Goal: Book appointment/travel/reservation

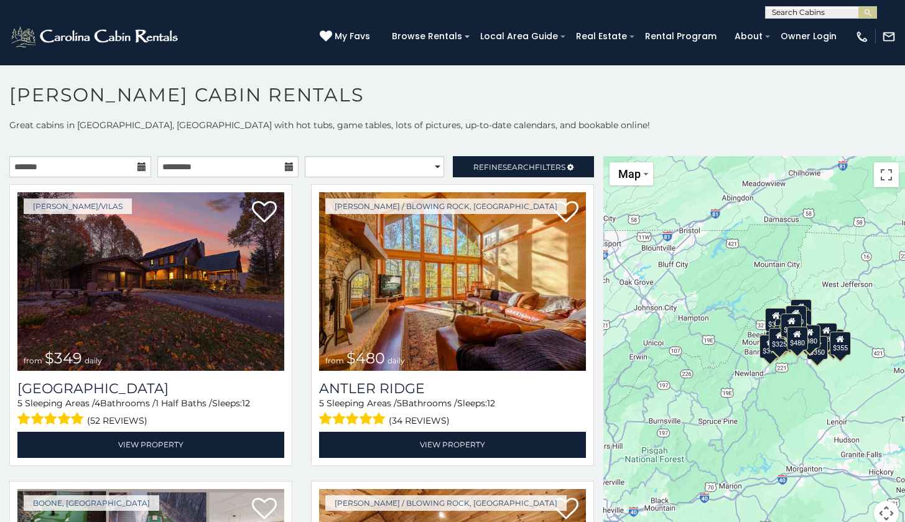
scroll to position [7, 0]
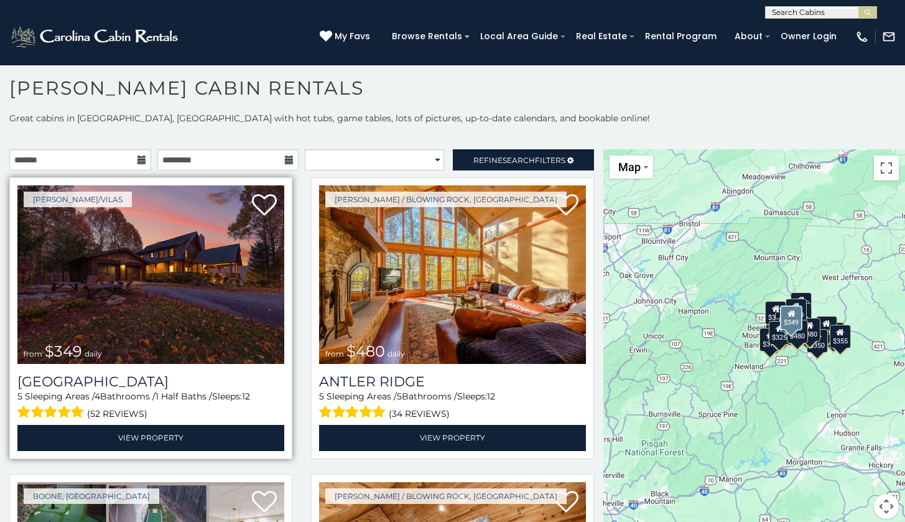
click at [164, 302] on img at bounding box center [150, 274] width 267 height 179
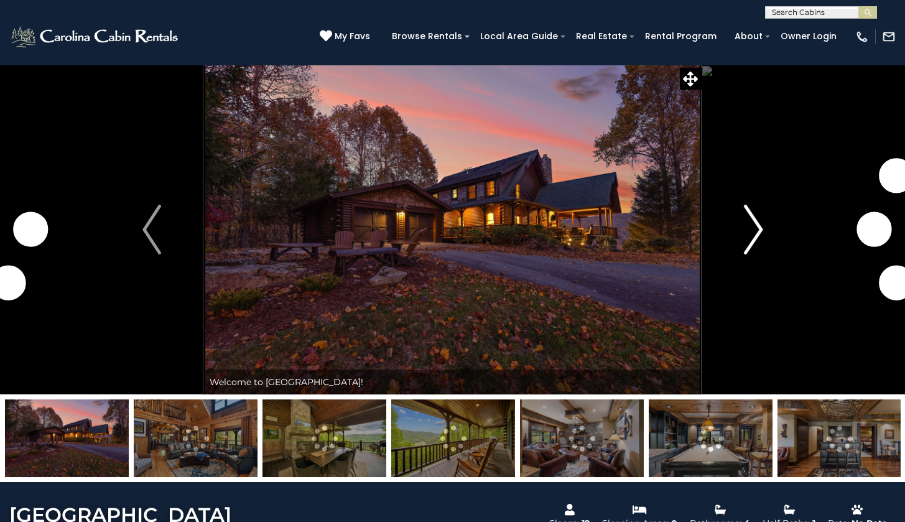
click at [755, 234] on img "Next" at bounding box center [753, 230] width 19 height 50
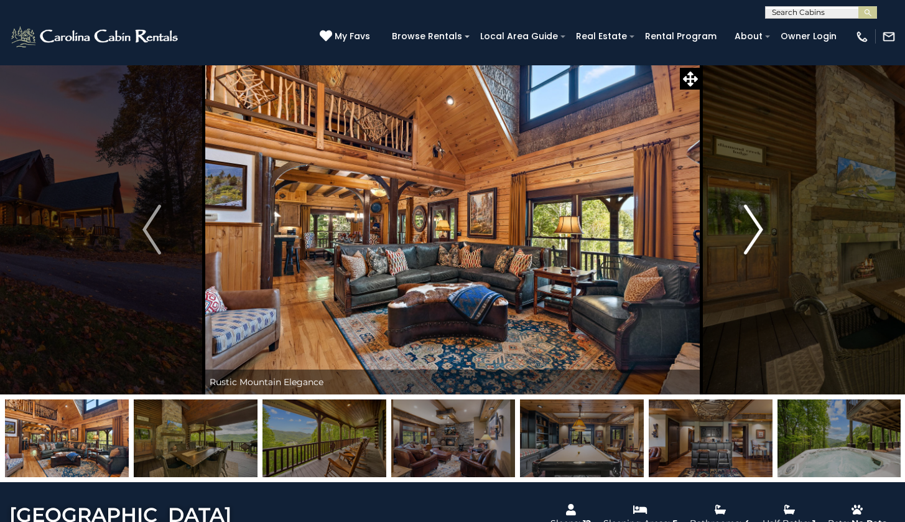
click at [748, 232] on img "Next" at bounding box center [753, 230] width 19 height 50
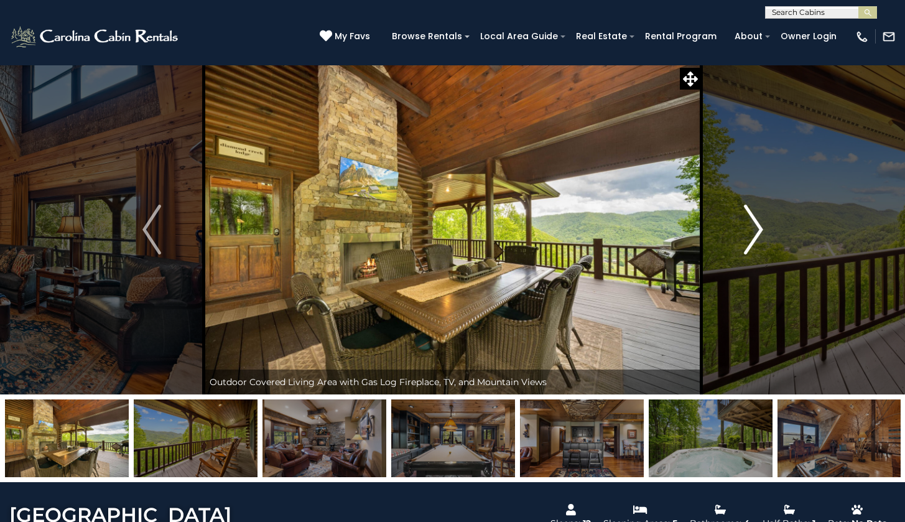
click at [750, 233] on img "Next" at bounding box center [753, 230] width 19 height 50
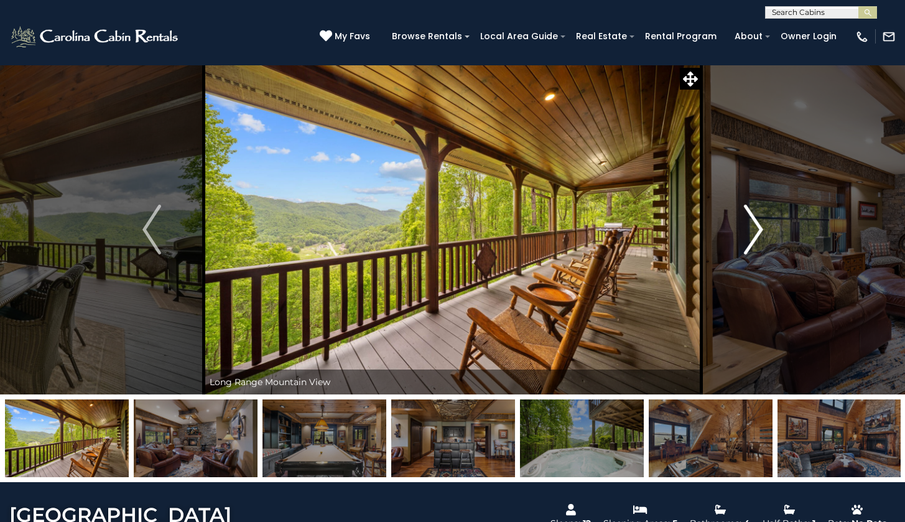
click at [750, 233] on img "Next" at bounding box center [753, 230] width 19 height 50
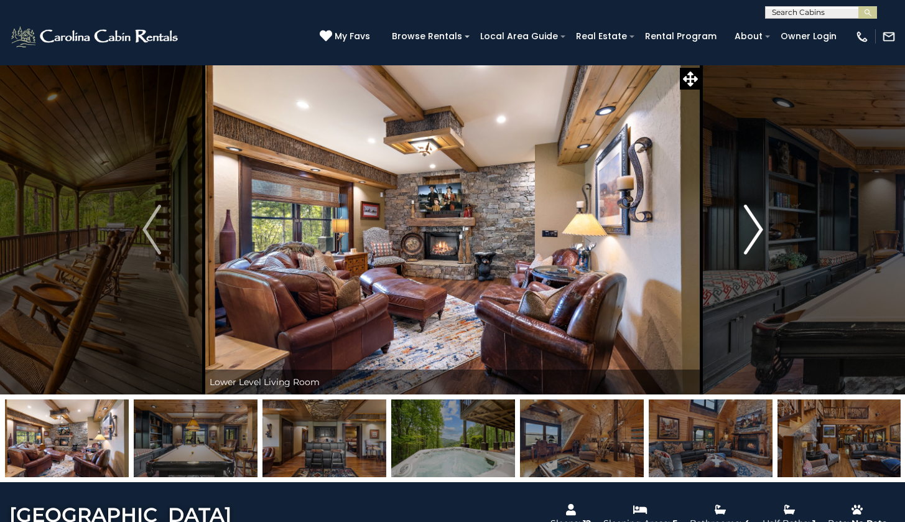
click at [750, 233] on img "Next" at bounding box center [753, 230] width 19 height 50
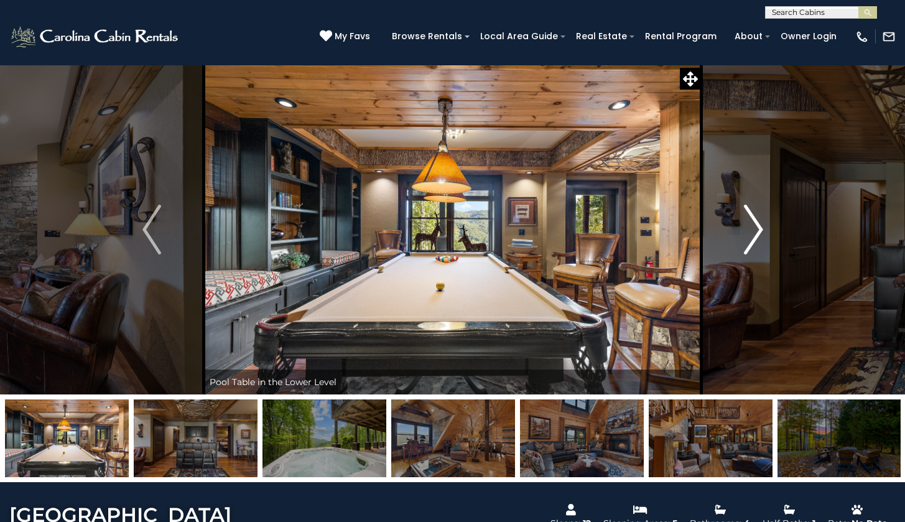
click at [750, 233] on img "Next" at bounding box center [753, 230] width 19 height 50
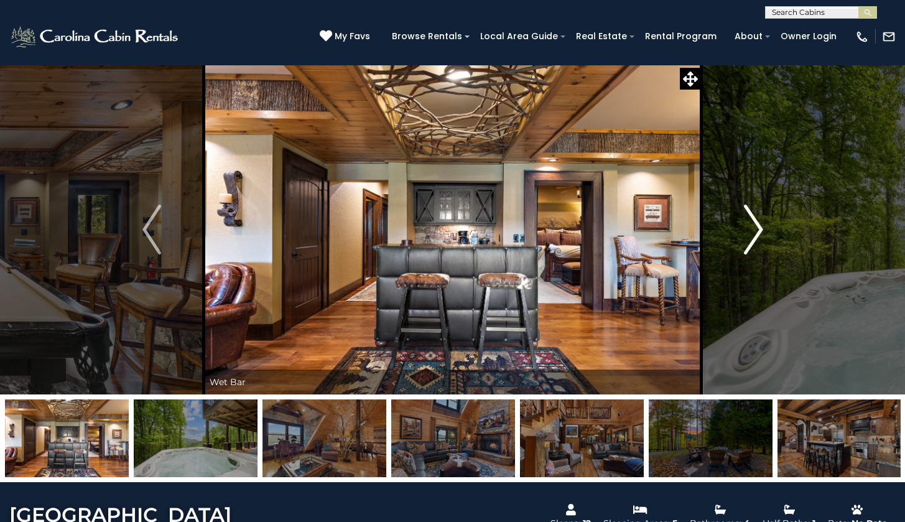
click at [750, 233] on img "Next" at bounding box center [753, 230] width 19 height 50
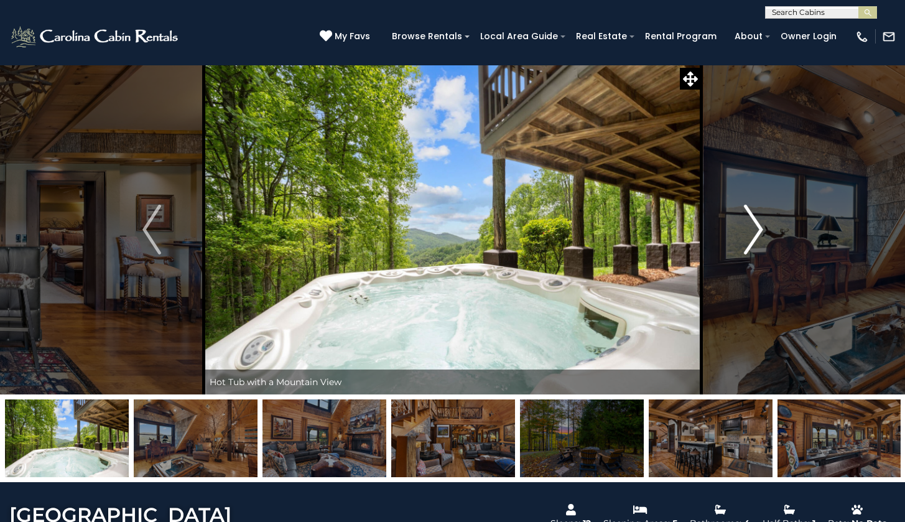
click at [750, 233] on img "Next" at bounding box center [753, 230] width 19 height 50
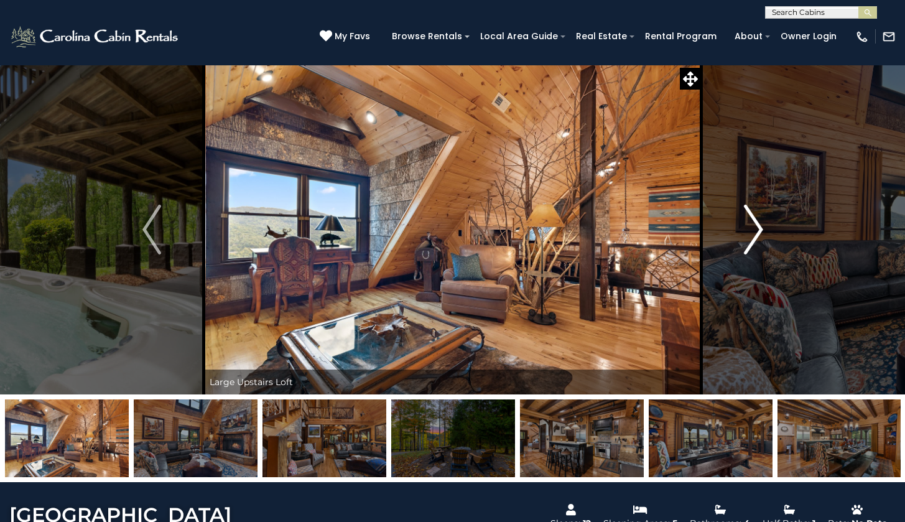
click at [750, 233] on img "Next" at bounding box center [753, 230] width 19 height 50
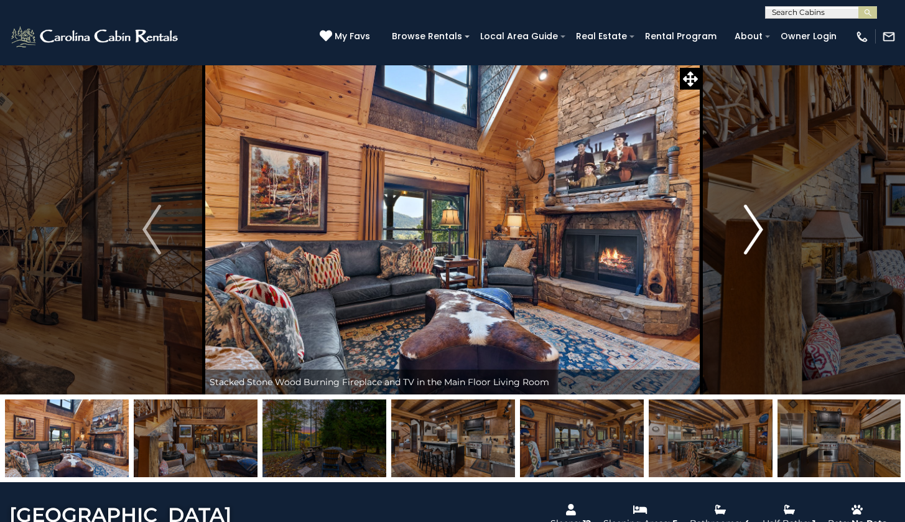
click at [750, 233] on img "Next" at bounding box center [753, 230] width 19 height 50
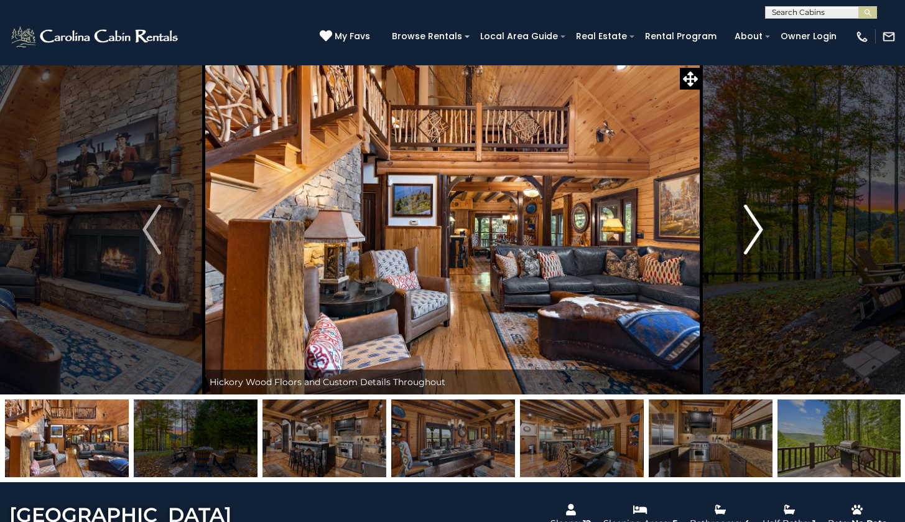
click at [750, 233] on img "Next" at bounding box center [753, 230] width 19 height 50
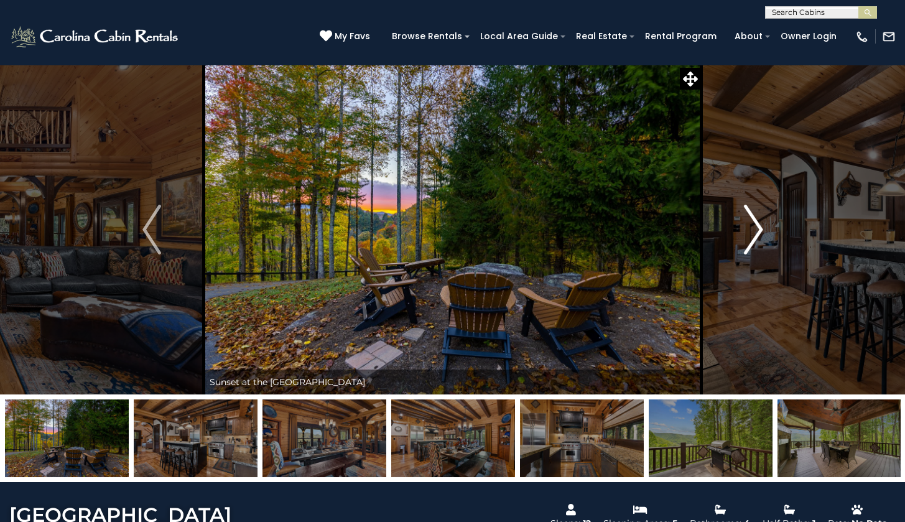
click at [750, 233] on img "Next" at bounding box center [753, 230] width 19 height 50
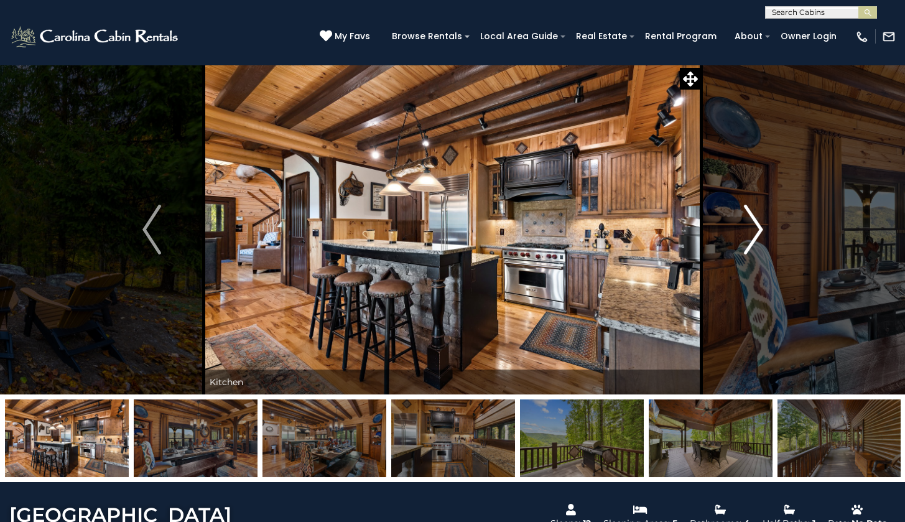
click at [750, 233] on img "Next" at bounding box center [753, 230] width 19 height 50
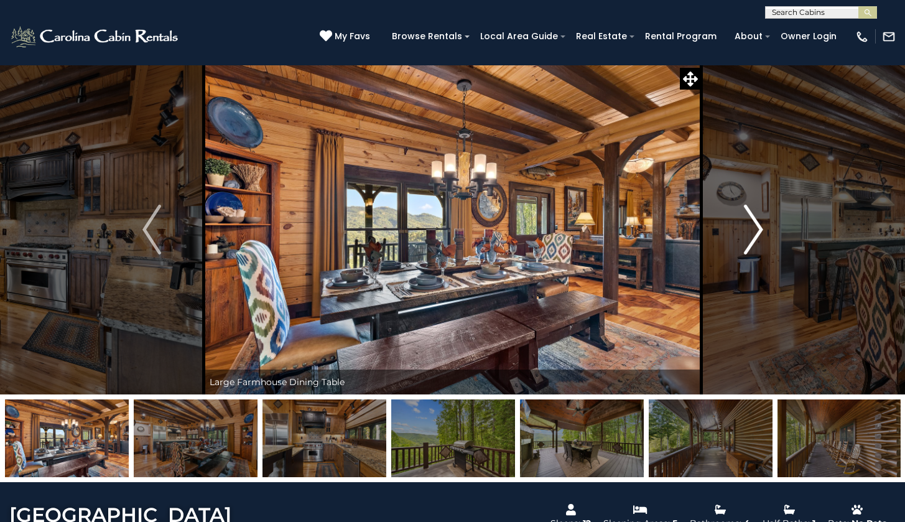
click at [750, 233] on img "Next" at bounding box center [753, 230] width 19 height 50
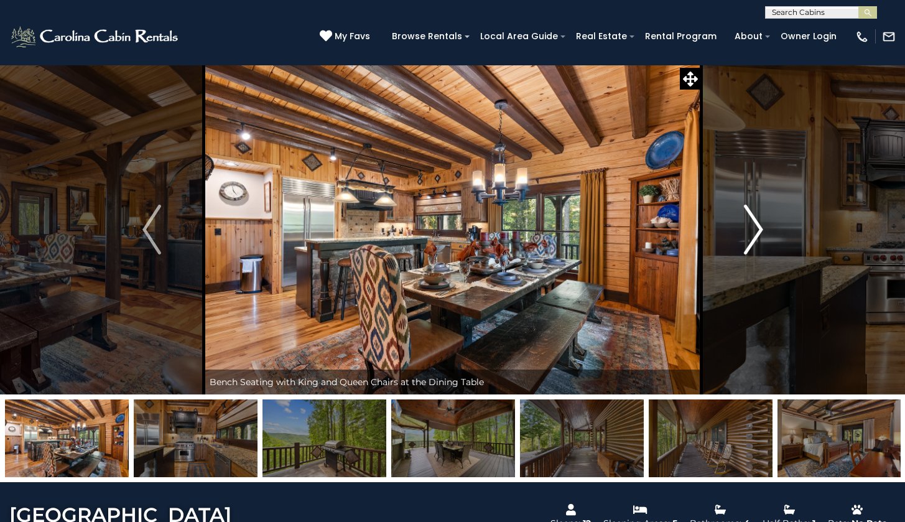
click at [750, 233] on img "Next" at bounding box center [753, 230] width 19 height 50
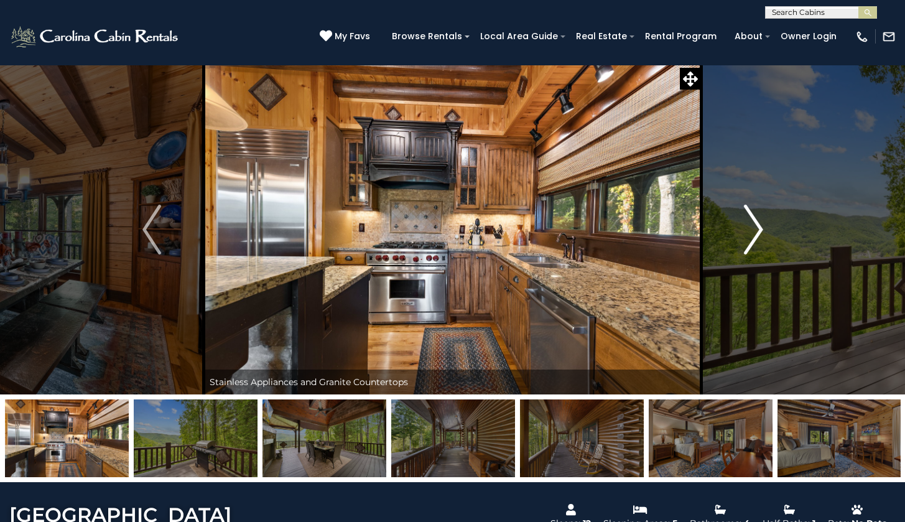
click at [750, 233] on img "Next" at bounding box center [753, 230] width 19 height 50
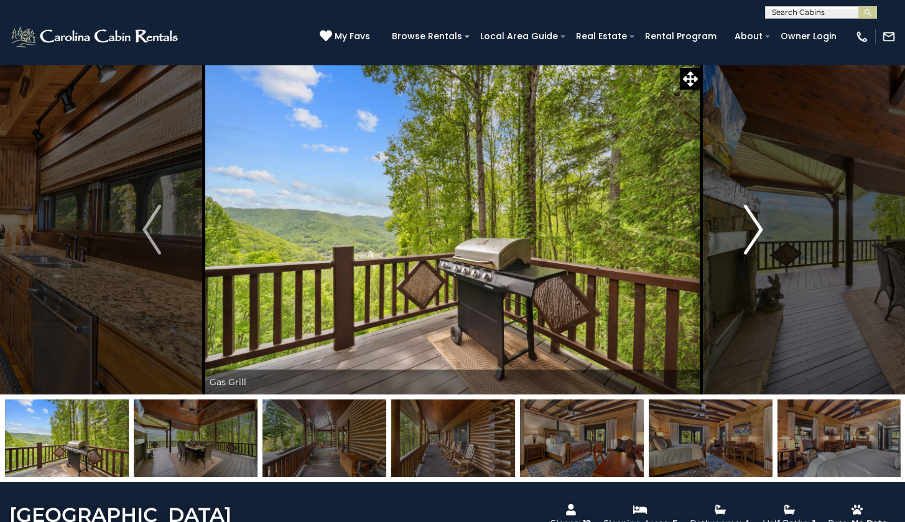
click at [750, 233] on img "Next" at bounding box center [753, 230] width 19 height 50
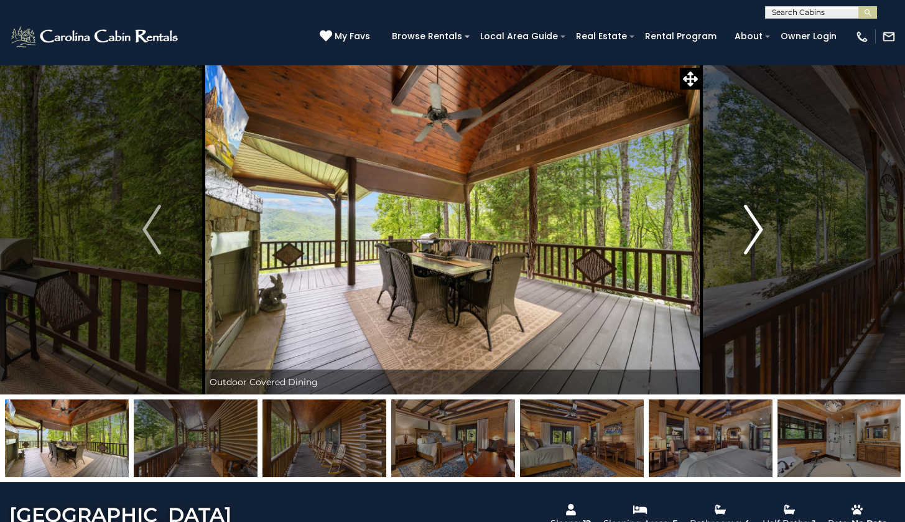
click at [750, 233] on img "Next" at bounding box center [753, 230] width 19 height 50
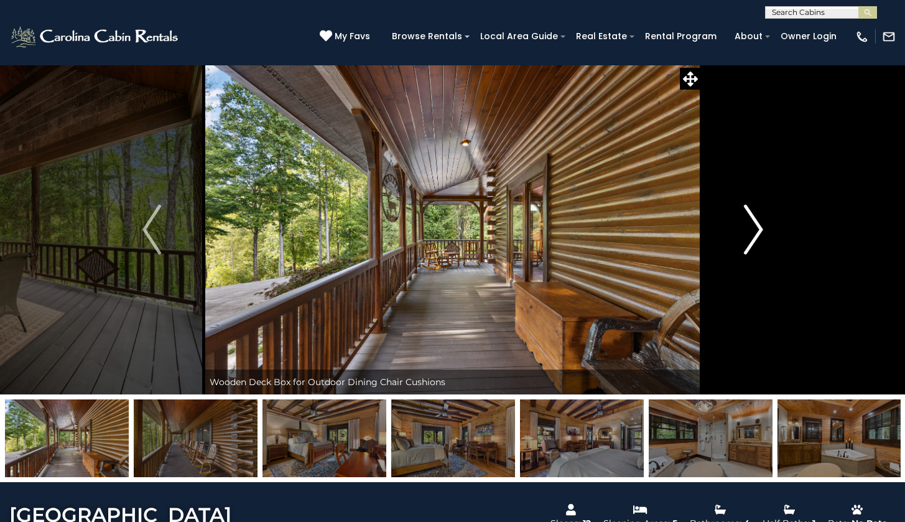
click at [750, 233] on img "Next" at bounding box center [753, 230] width 19 height 50
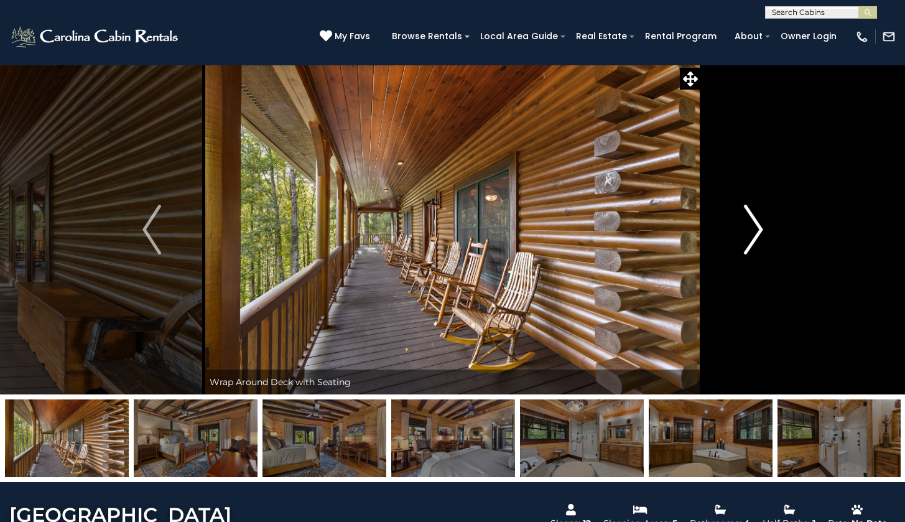
click at [750, 233] on img "Next" at bounding box center [753, 230] width 19 height 50
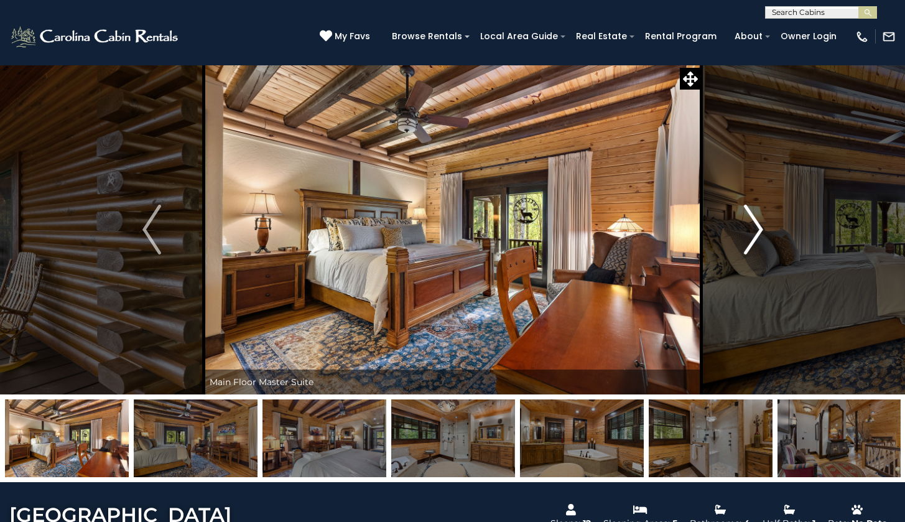
click at [750, 233] on img "Next" at bounding box center [753, 230] width 19 height 50
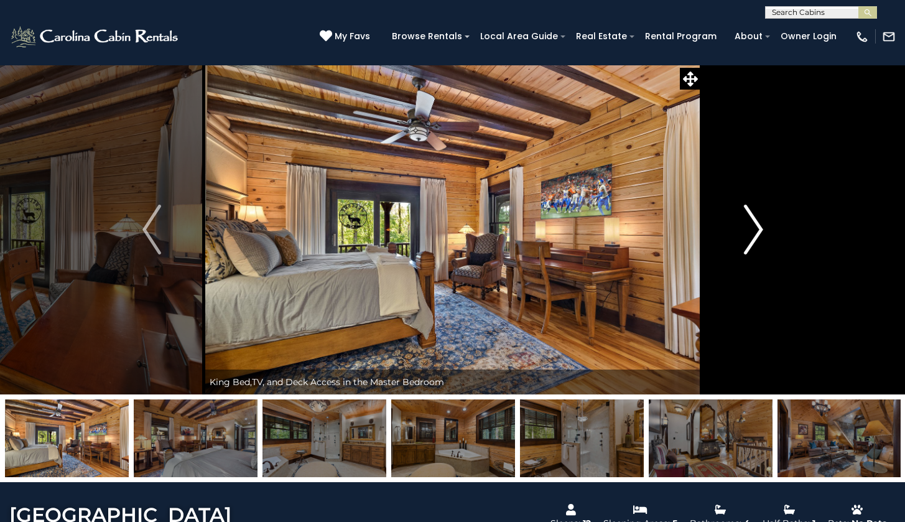
click at [750, 233] on img "Next" at bounding box center [753, 230] width 19 height 50
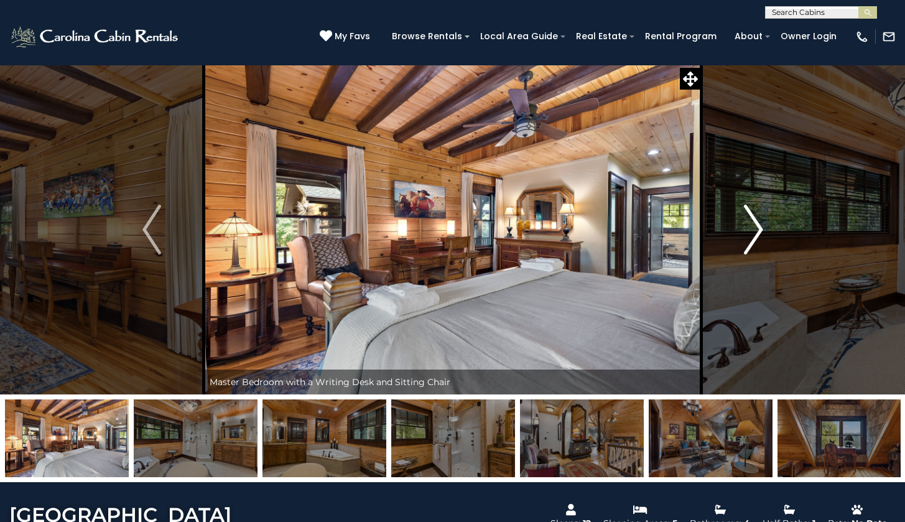
click at [750, 233] on img "Next" at bounding box center [753, 230] width 19 height 50
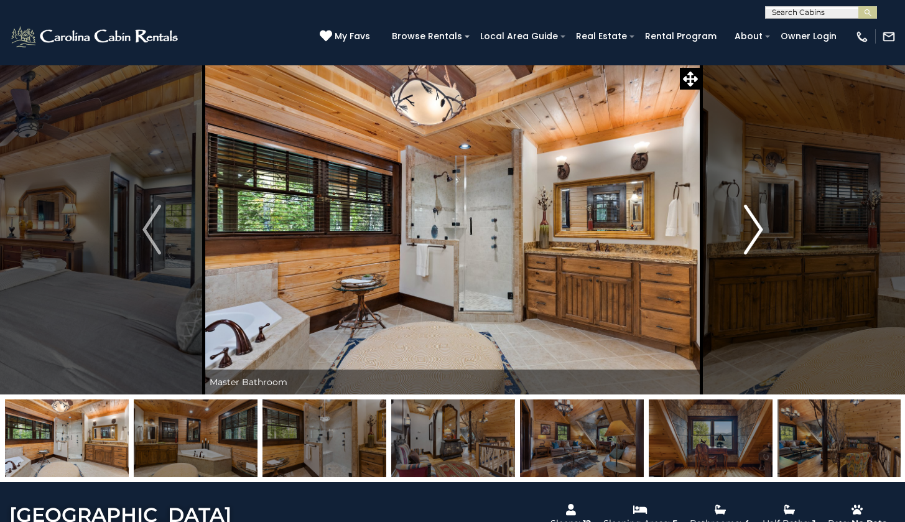
click at [750, 233] on img "Next" at bounding box center [753, 230] width 19 height 50
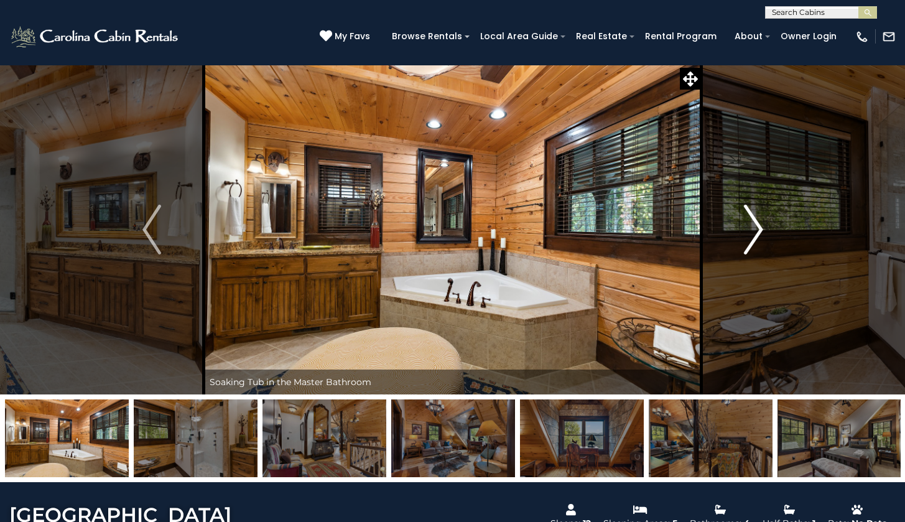
click at [750, 233] on img "Next" at bounding box center [753, 230] width 19 height 50
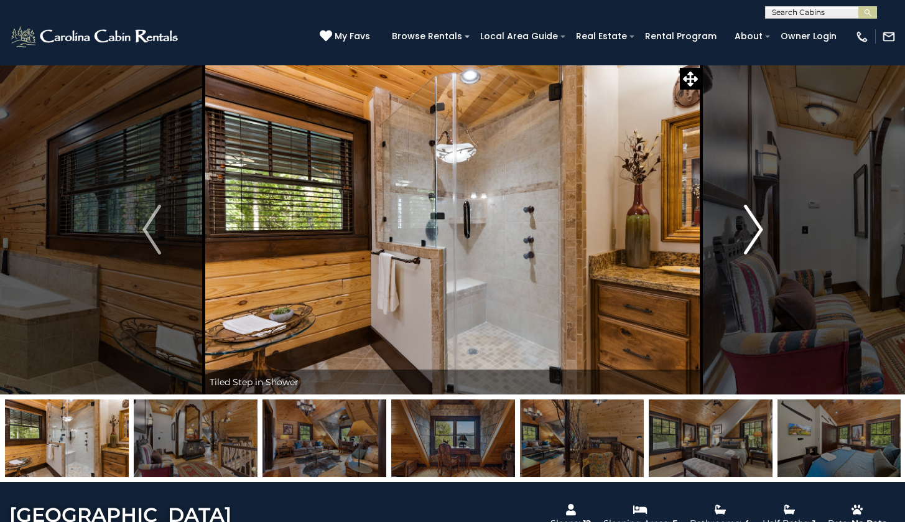
click at [750, 233] on img "Next" at bounding box center [753, 230] width 19 height 50
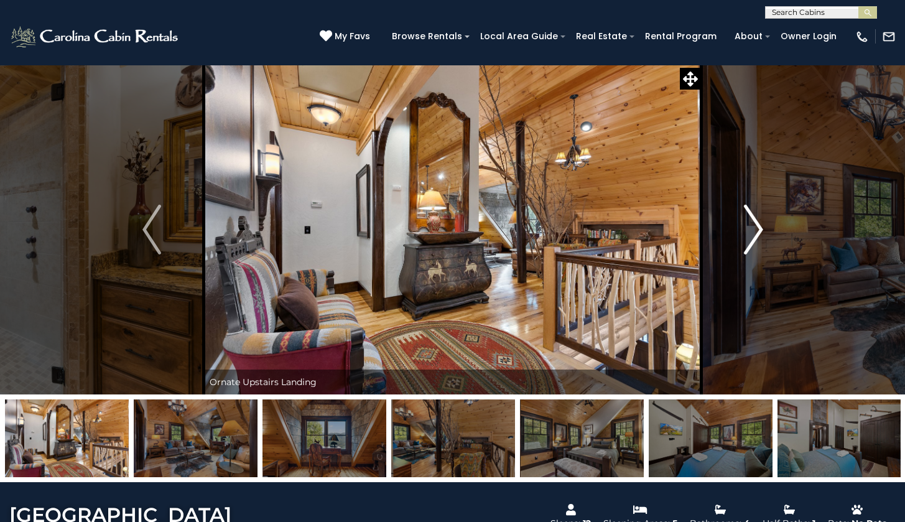
click at [750, 233] on img "Next" at bounding box center [753, 230] width 19 height 50
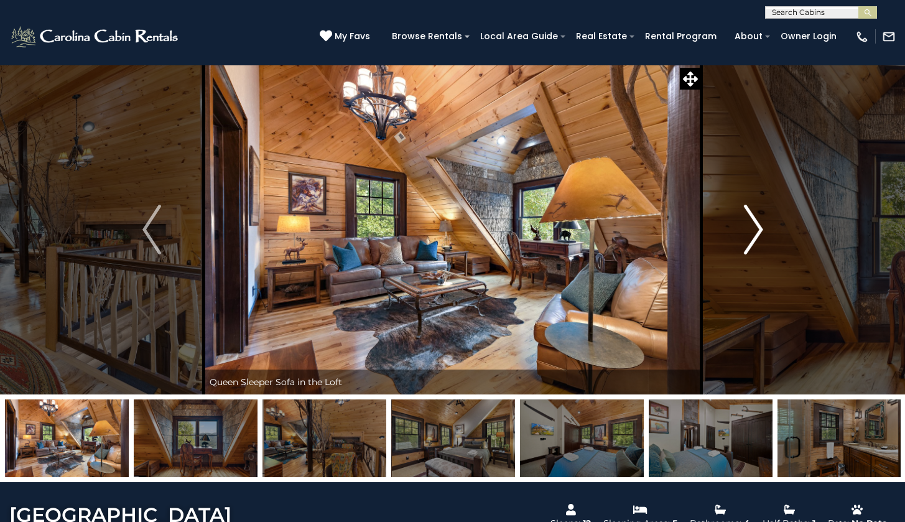
click at [750, 233] on img "Next" at bounding box center [753, 230] width 19 height 50
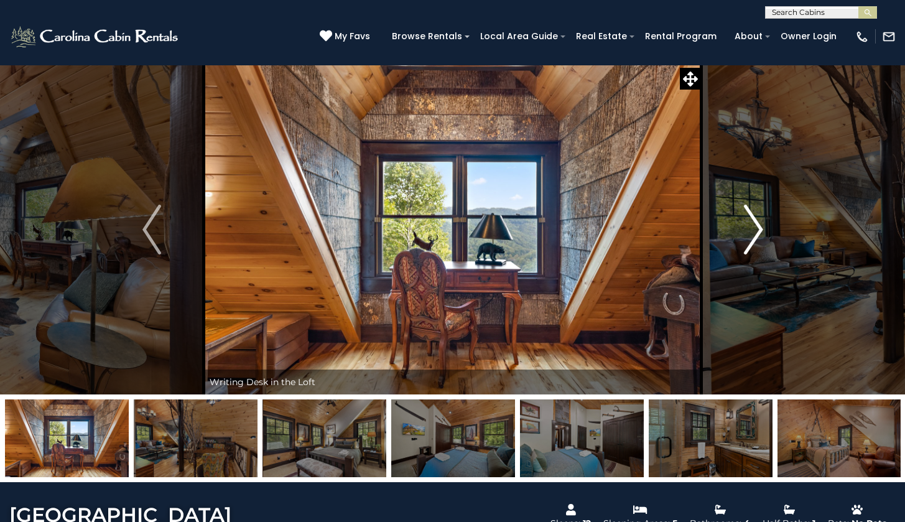
click at [750, 233] on img "Next" at bounding box center [753, 230] width 19 height 50
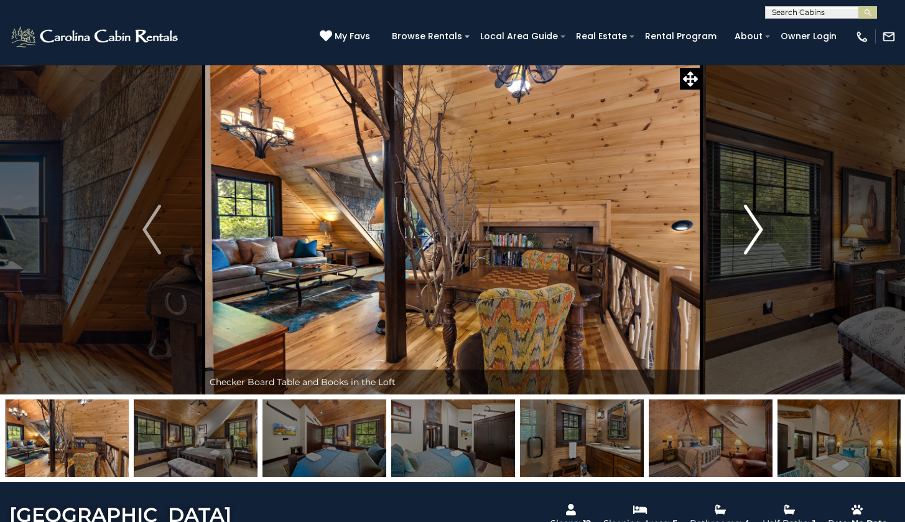
click at [750, 233] on img "Next" at bounding box center [753, 230] width 19 height 50
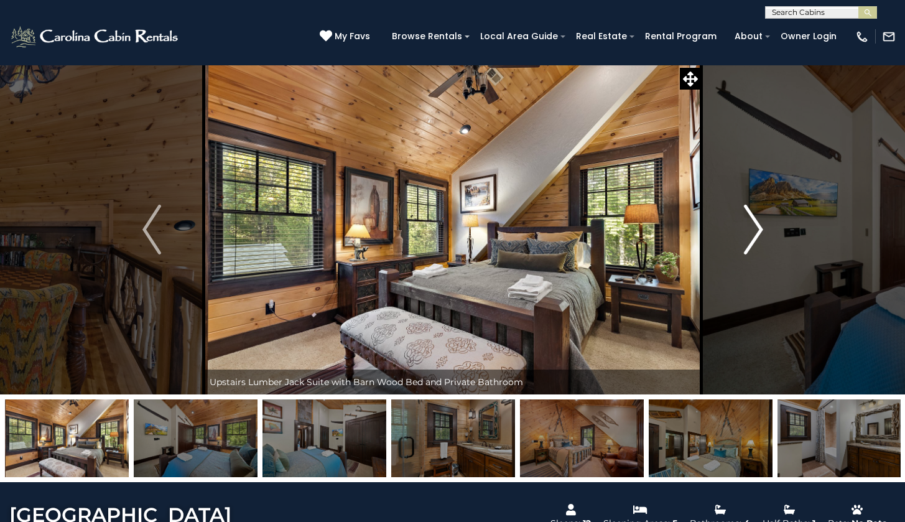
click at [750, 233] on img "Next" at bounding box center [753, 230] width 19 height 50
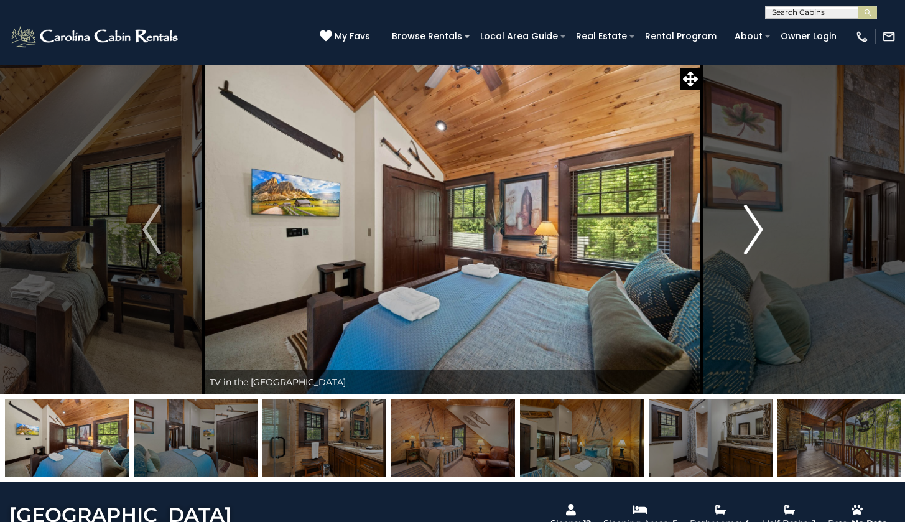
click at [750, 233] on img "Next" at bounding box center [753, 230] width 19 height 50
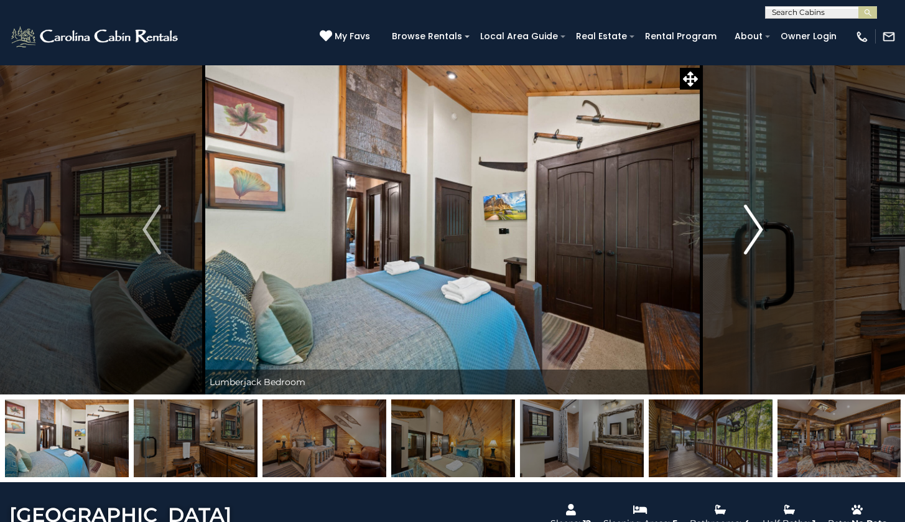
click at [750, 233] on img "Next" at bounding box center [753, 230] width 19 height 50
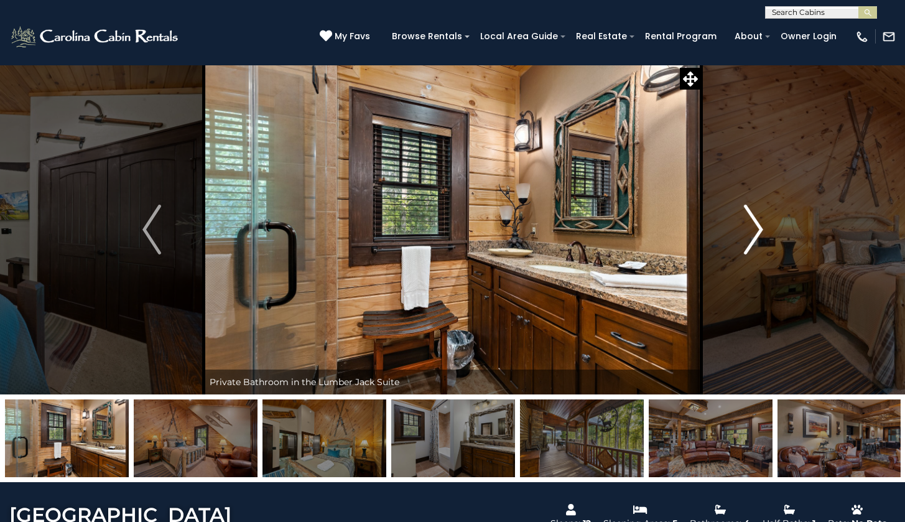
click at [750, 233] on img "Next" at bounding box center [753, 230] width 19 height 50
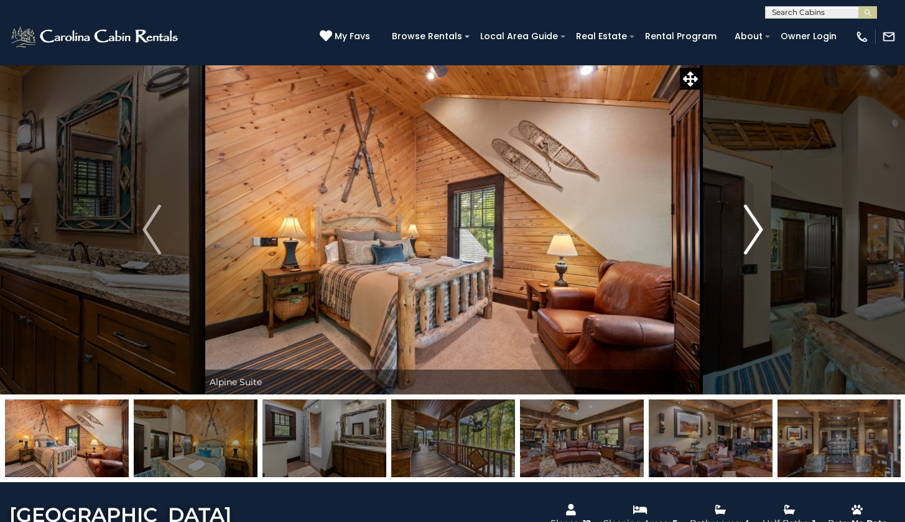
click at [750, 233] on img "Next" at bounding box center [753, 230] width 19 height 50
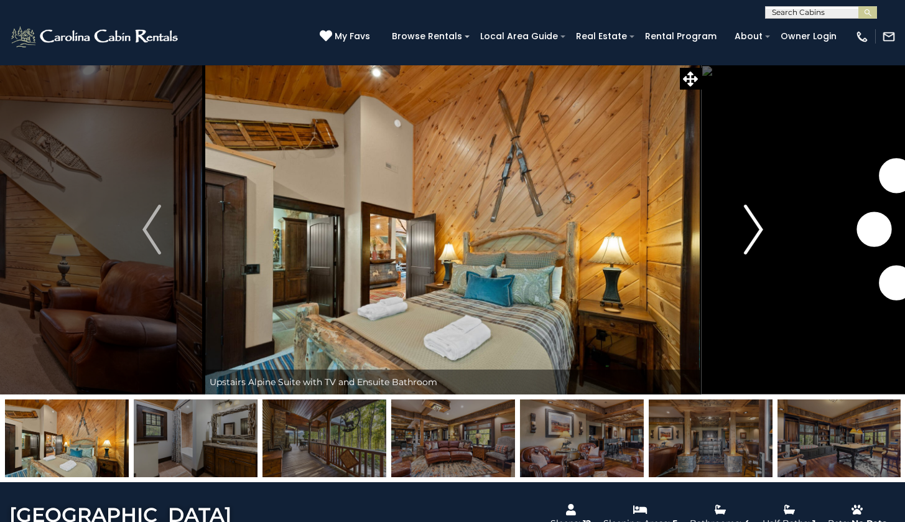
click at [750, 233] on img "Next" at bounding box center [753, 230] width 19 height 50
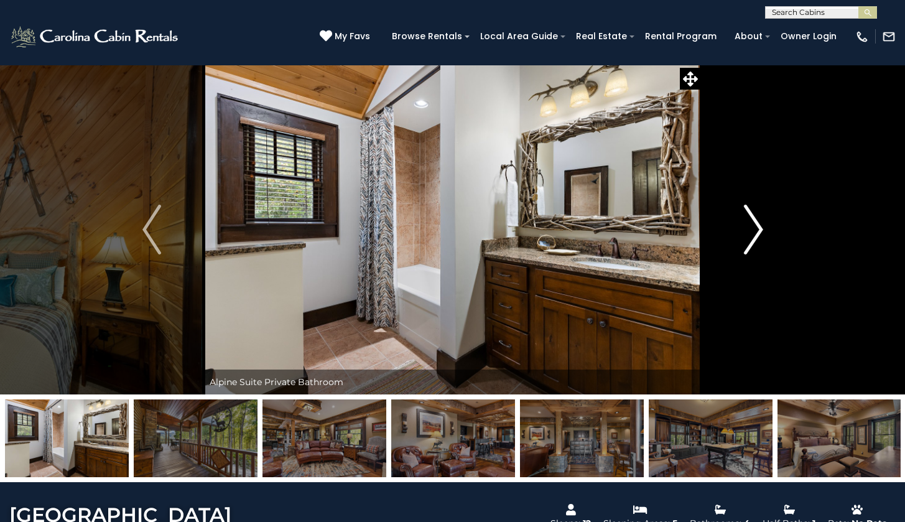
click at [750, 233] on img "Next" at bounding box center [753, 230] width 19 height 50
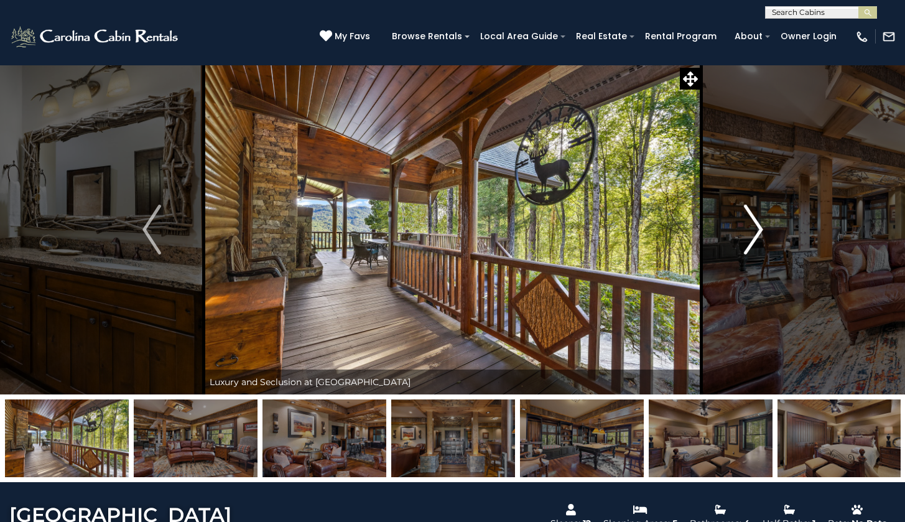
click at [750, 233] on img "Next" at bounding box center [753, 230] width 19 height 50
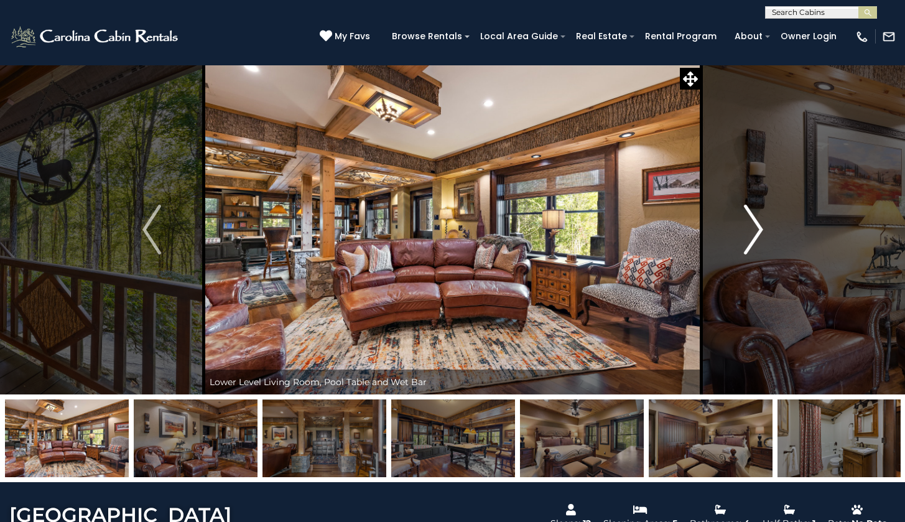
click at [750, 233] on img "Next" at bounding box center [753, 230] width 19 height 50
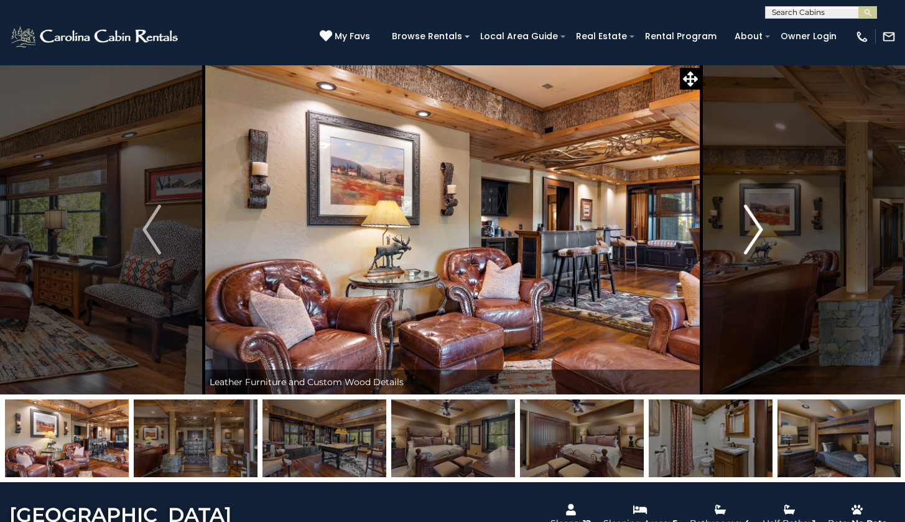
click at [750, 233] on img "Next" at bounding box center [753, 230] width 19 height 50
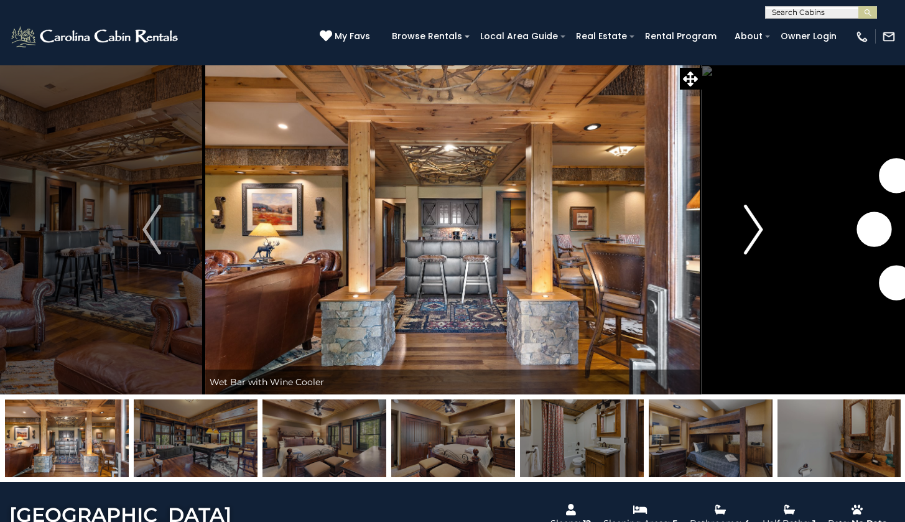
click at [750, 233] on img "Next" at bounding box center [753, 230] width 19 height 50
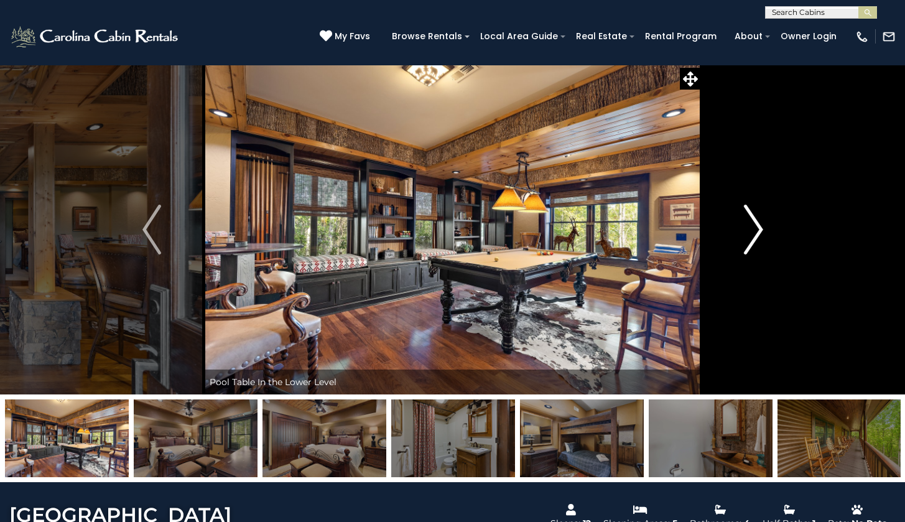
click at [750, 233] on img "Next" at bounding box center [753, 230] width 19 height 50
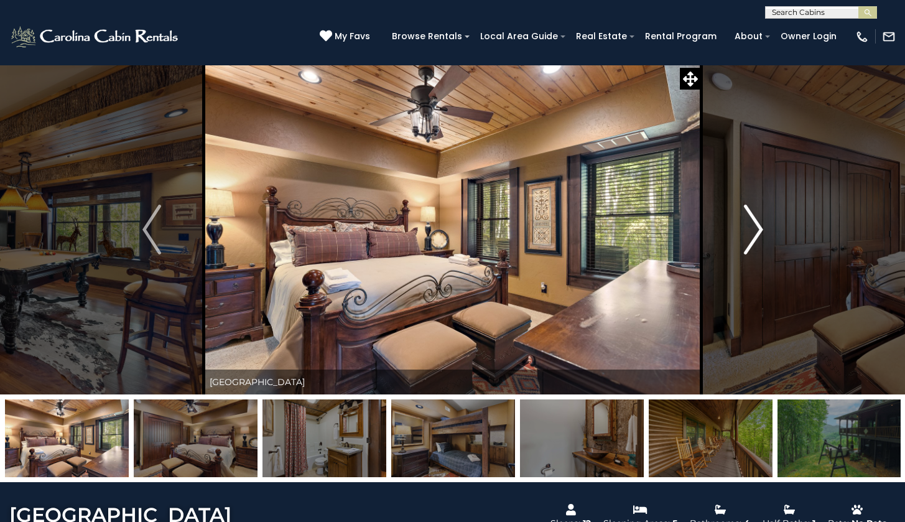
click at [757, 232] on img "Next" at bounding box center [753, 230] width 19 height 50
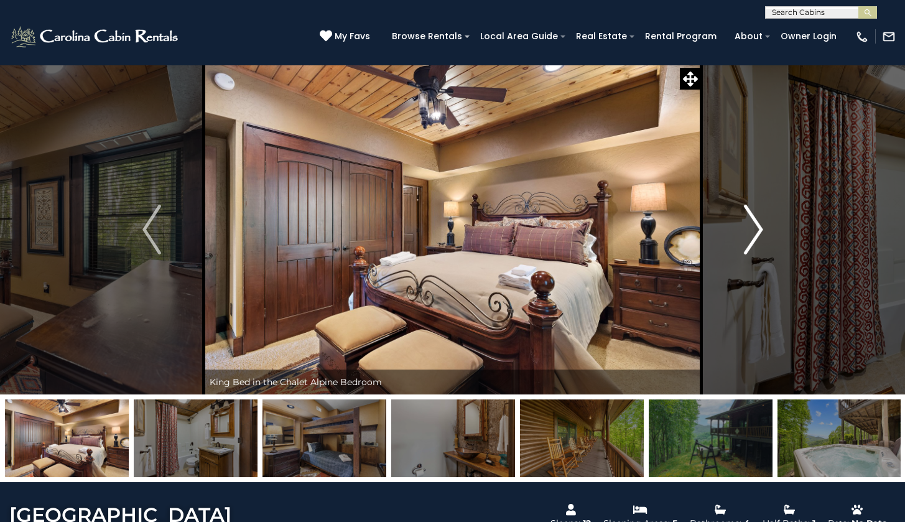
click at [757, 232] on img "Next" at bounding box center [753, 230] width 19 height 50
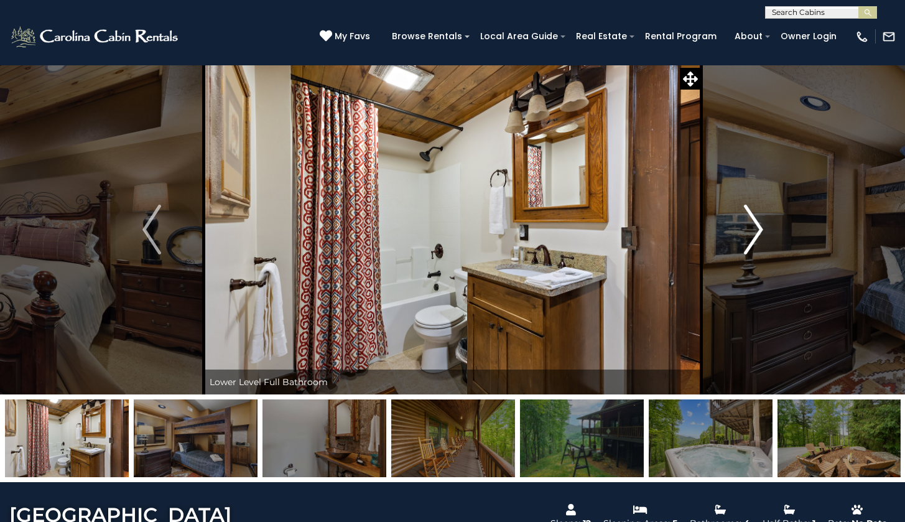
click at [757, 232] on img "Next" at bounding box center [753, 230] width 19 height 50
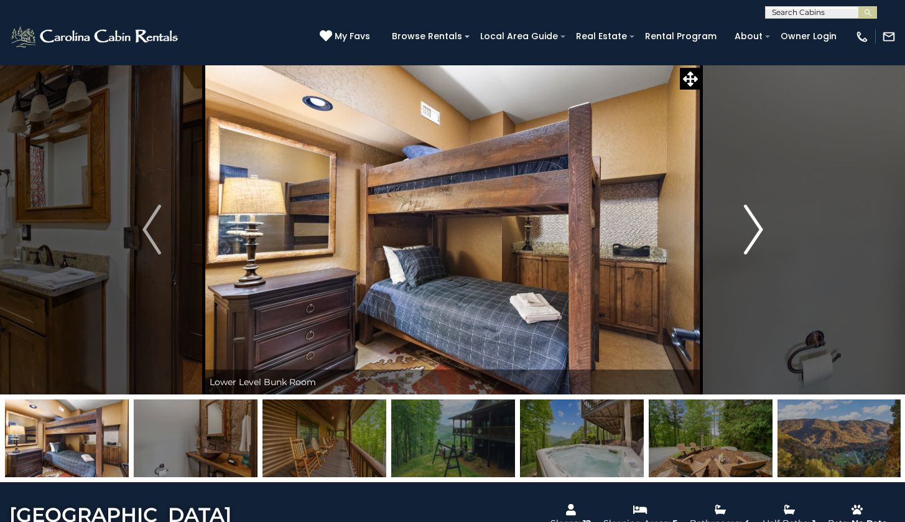
click at [757, 232] on img "Next" at bounding box center [753, 230] width 19 height 50
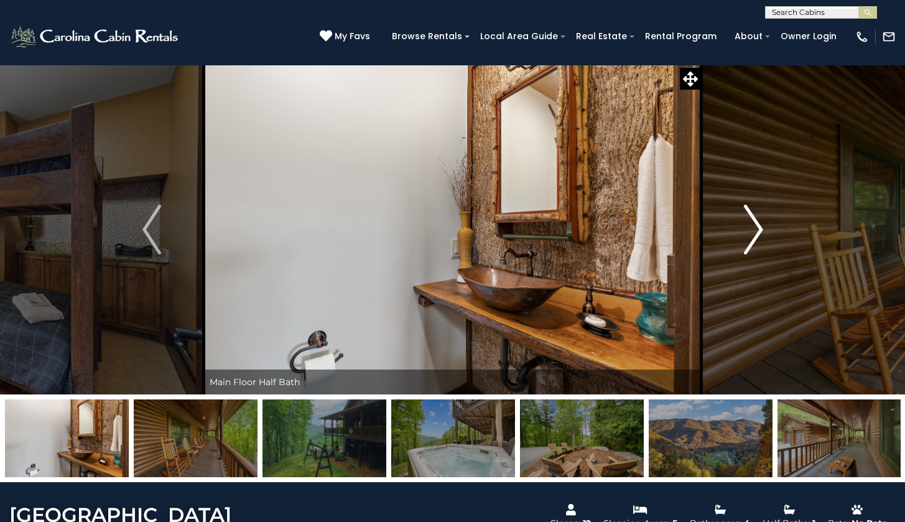
click at [757, 232] on img "Next" at bounding box center [753, 230] width 19 height 50
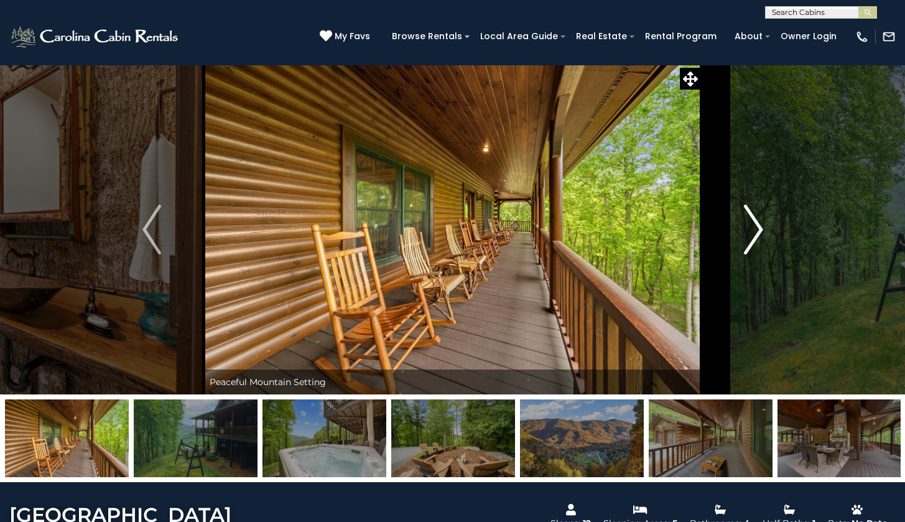
click at [757, 232] on img "Next" at bounding box center [753, 230] width 19 height 50
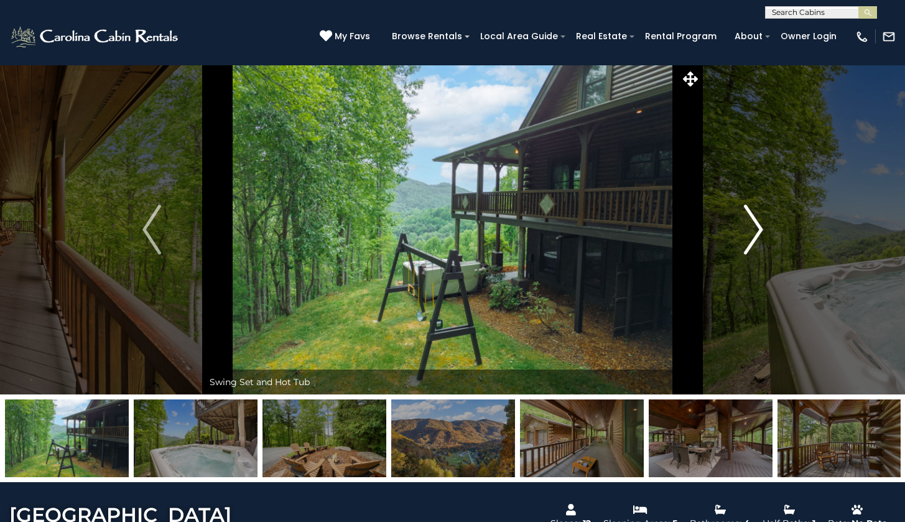
click at [757, 232] on img "Next" at bounding box center [753, 230] width 19 height 50
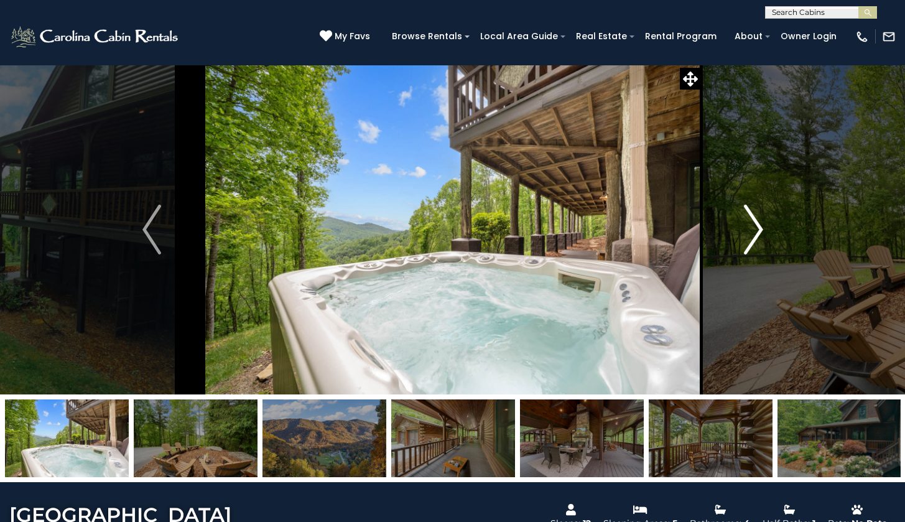
click at [757, 232] on img "Next" at bounding box center [753, 230] width 19 height 50
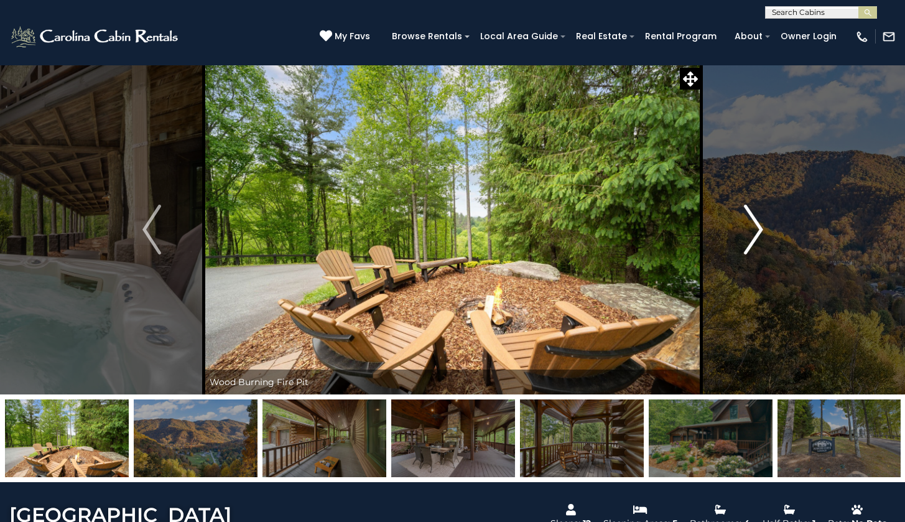
click at [757, 232] on img "Next" at bounding box center [753, 230] width 19 height 50
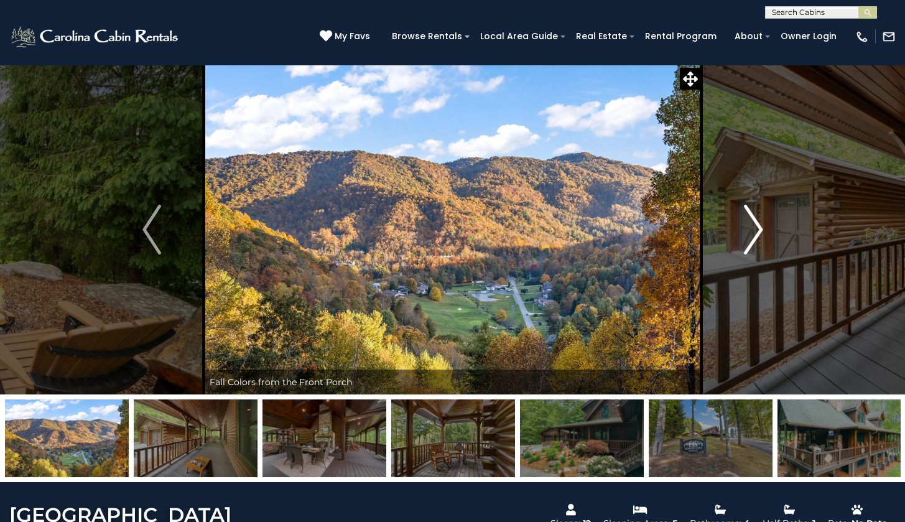
click at [757, 232] on img "Next" at bounding box center [753, 230] width 19 height 50
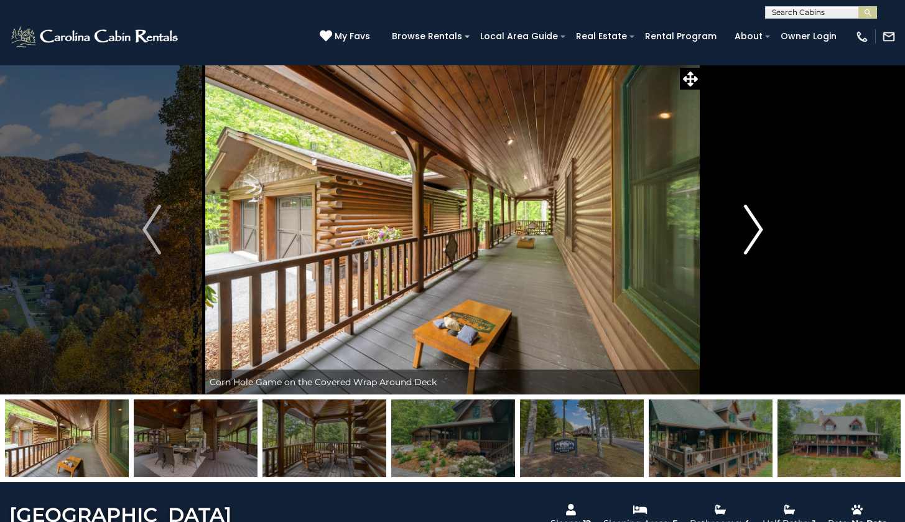
click at [757, 232] on img "Next" at bounding box center [753, 230] width 19 height 50
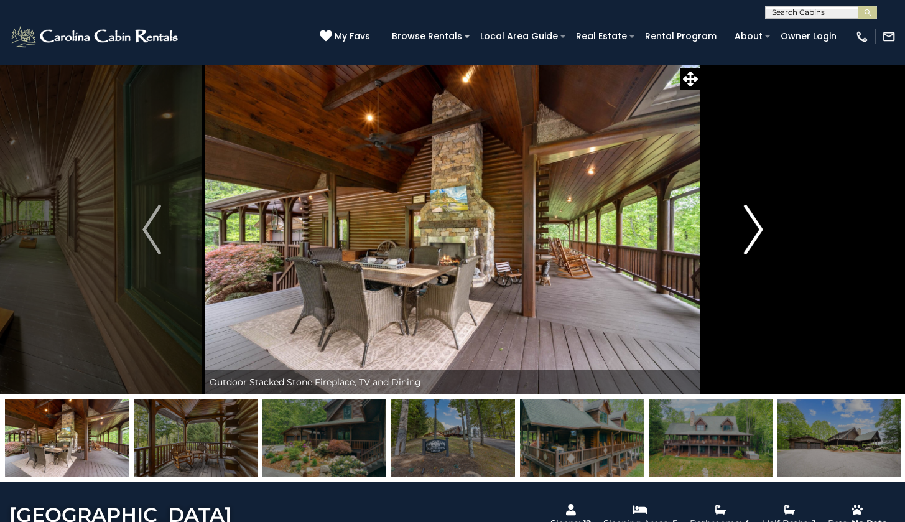
click at [757, 232] on img "Next" at bounding box center [753, 230] width 19 height 50
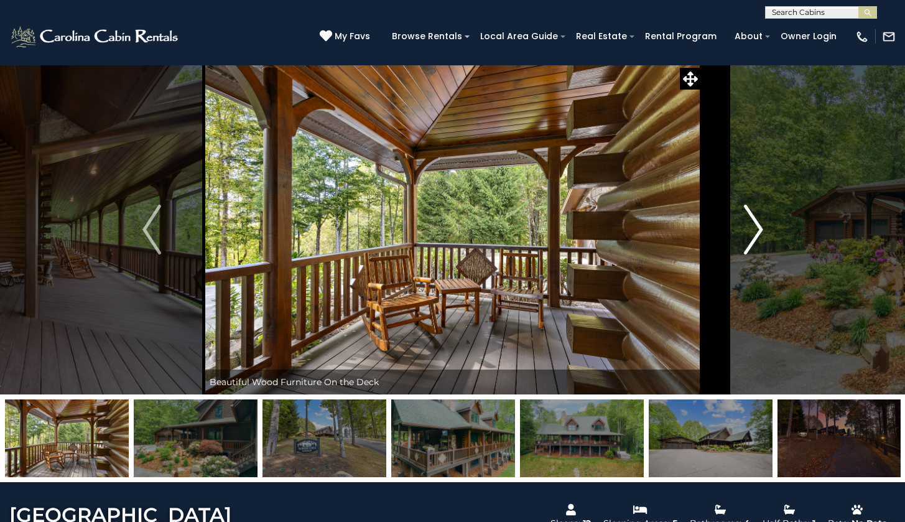
click at [757, 232] on img "Next" at bounding box center [753, 230] width 19 height 50
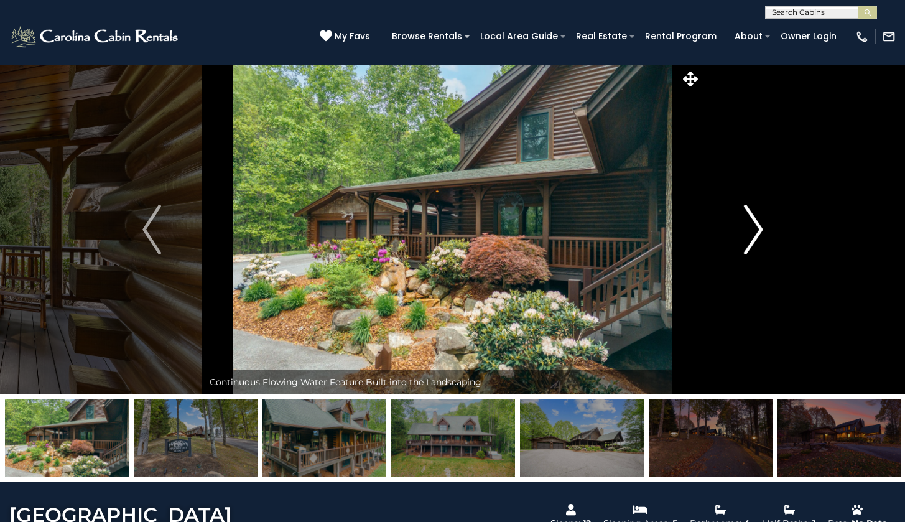
click at [757, 232] on img "Next" at bounding box center [753, 230] width 19 height 50
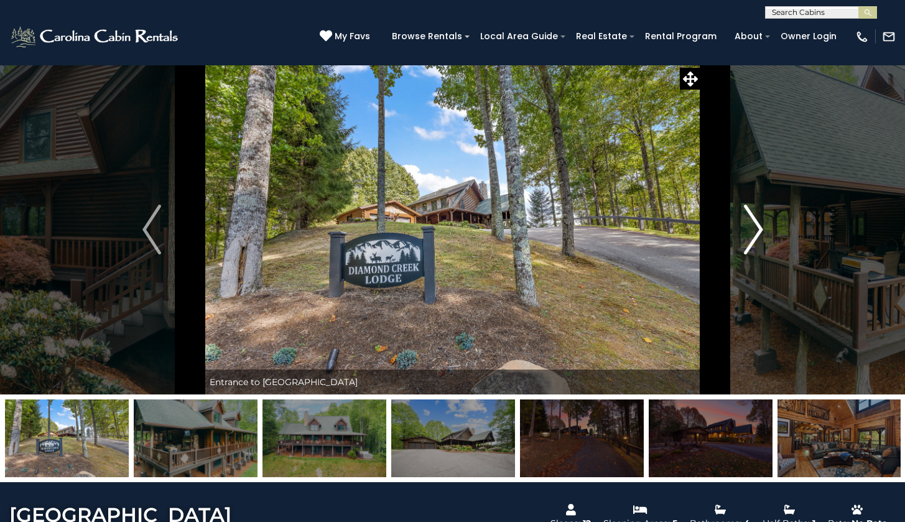
click at [757, 232] on img "Next" at bounding box center [753, 230] width 19 height 50
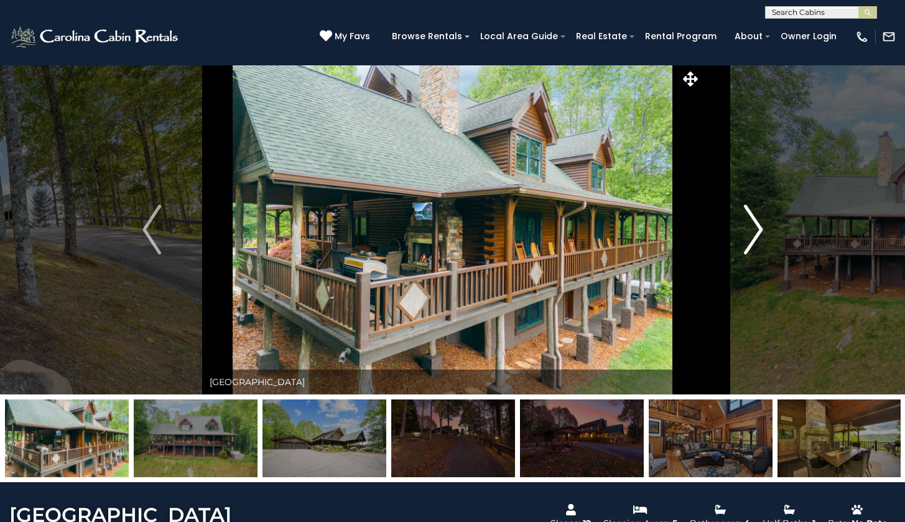
click at [757, 232] on img "Next" at bounding box center [753, 230] width 19 height 50
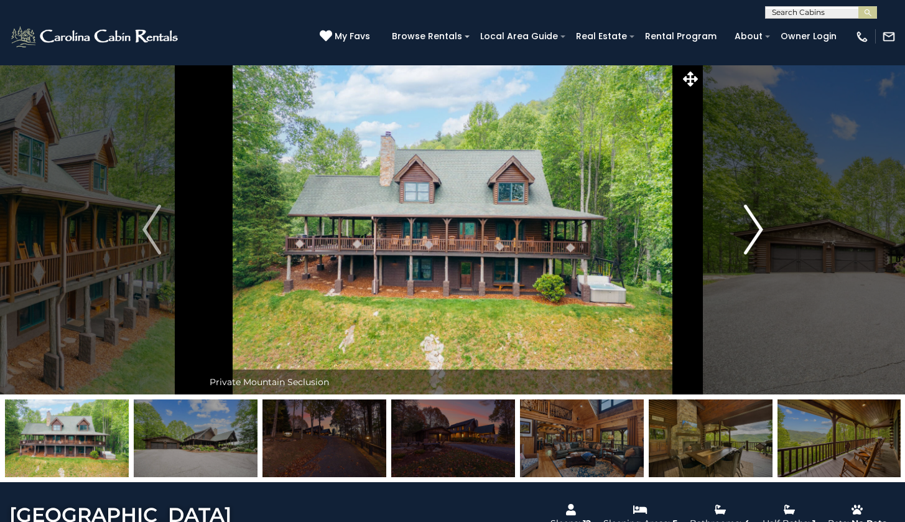
click at [757, 232] on img "Next" at bounding box center [753, 230] width 19 height 50
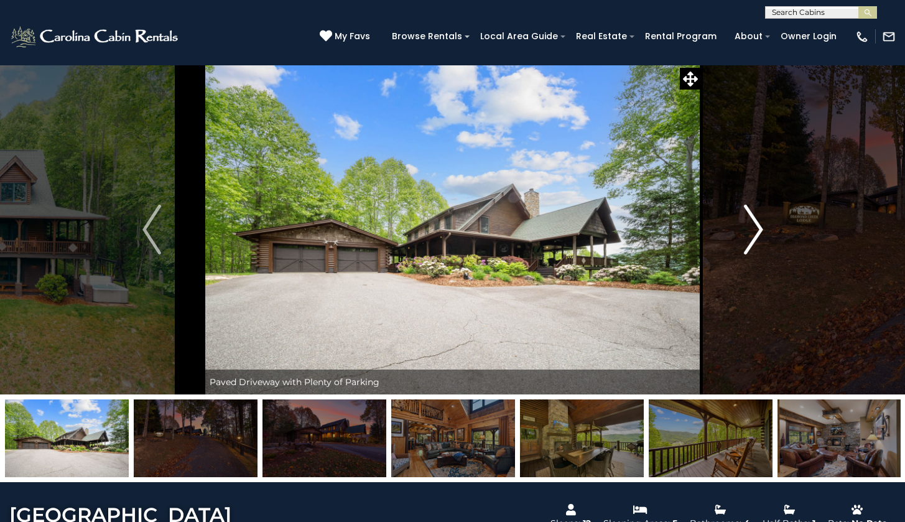
click at [757, 232] on img "Next" at bounding box center [753, 230] width 19 height 50
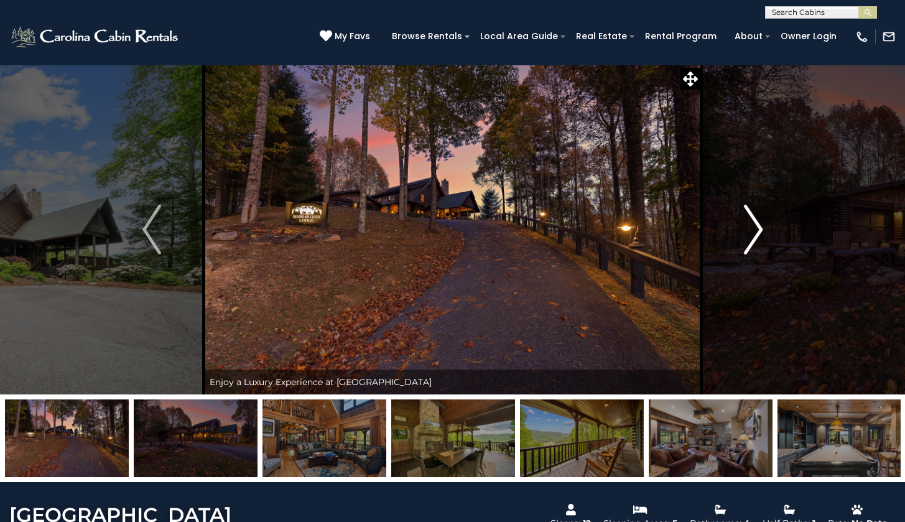
click at [757, 232] on img "Next" at bounding box center [753, 230] width 19 height 50
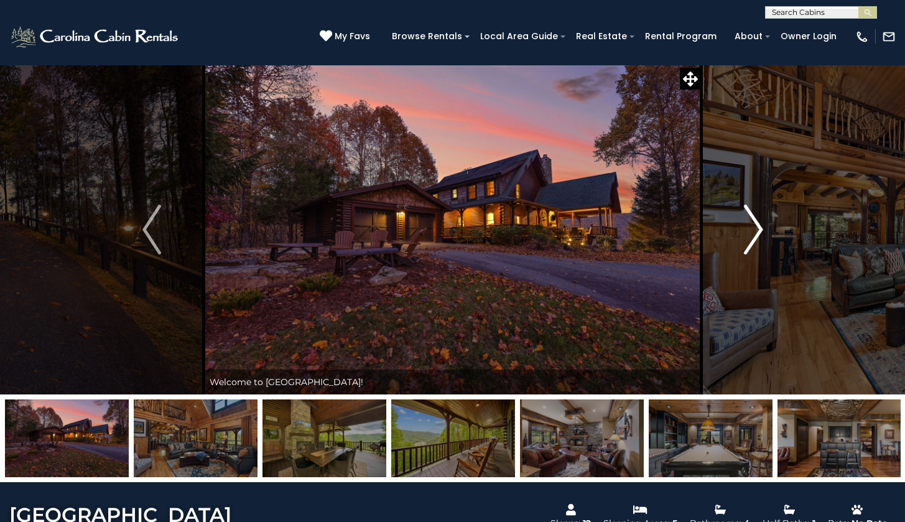
click at [757, 232] on img "Next" at bounding box center [753, 230] width 19 height 50
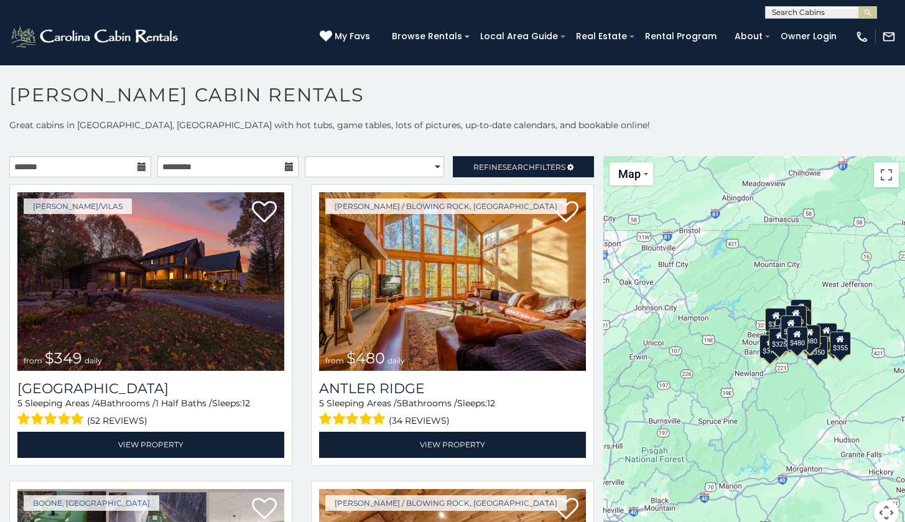
scroll to position [7, 0]
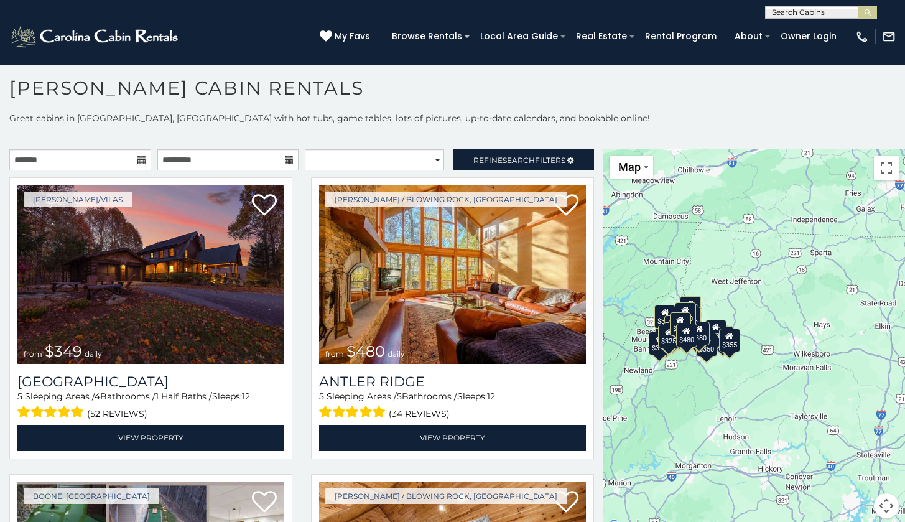
drag, startPoint x: 776, startPoint y: 263, endPoint x: 635, endPoint y: 277, distance: 142.6
click at [635, 276] on div "$349 $480 $525 $315 $355 $635 $675 $930 $400 $451 $330 $400 $485 $460 $395 $255…" at bounding box center [754, 341] width 302 height 384
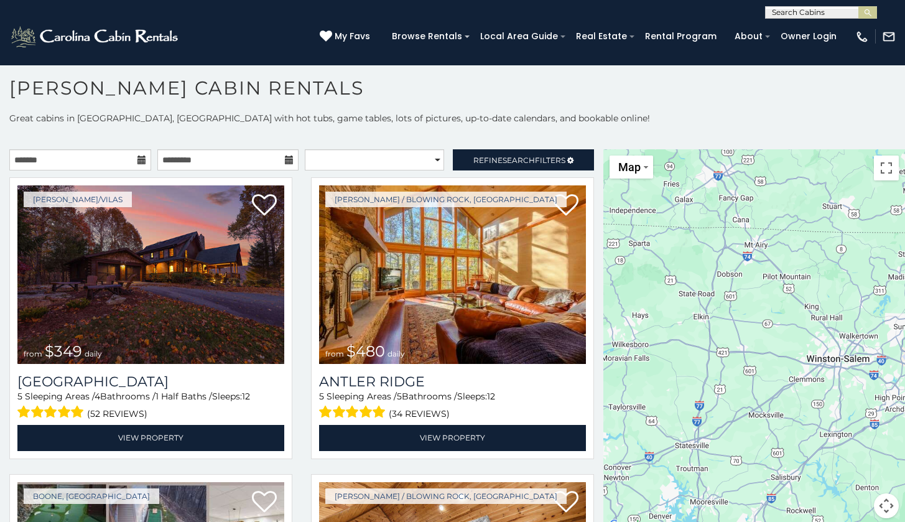
drag, startPoint x: 822, startPoint y: 295, endPoint x: 681, endPoint y: 271, distance: 143.2
click at [681, 271] on div "$349 $480 $525 $315 $355 $635 $675 $930 $400 $451 $330 $400 $485 $460 $395 $255…" at bounding box center [754, 341] width 302 height 384
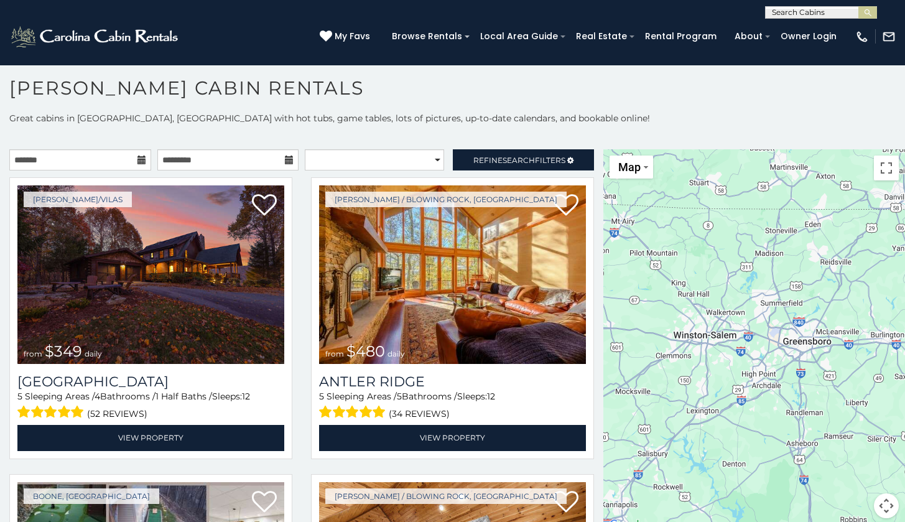
drag, startPoint x: 857, startPoint y: 310, endPoint x: 712, endPoint y: 276, distance: 148.2
click at [712, 276] on div "$349 $480 $525 $315 $355 $635 $675 $930 $400 $451 $330 $400 $485 $460 $395 $255…" at bounding box center [754, 341] width 302 height 384
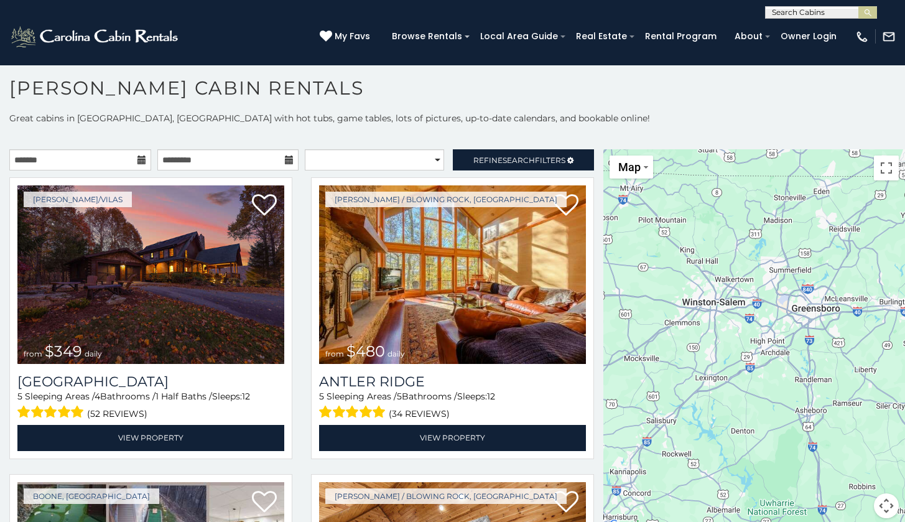
drag, startPoint x: 727, startPoint y: 265, endPoint x: 768, endPoint y: 224, distance: 57.6
click at [768, 224] on div "$349 $480 $525 $315 $355 $635 $675 $930 $400 $451 $330 $400 $485 $460 $395 $255…" at bounding box center [754, 341] width 302 height 384
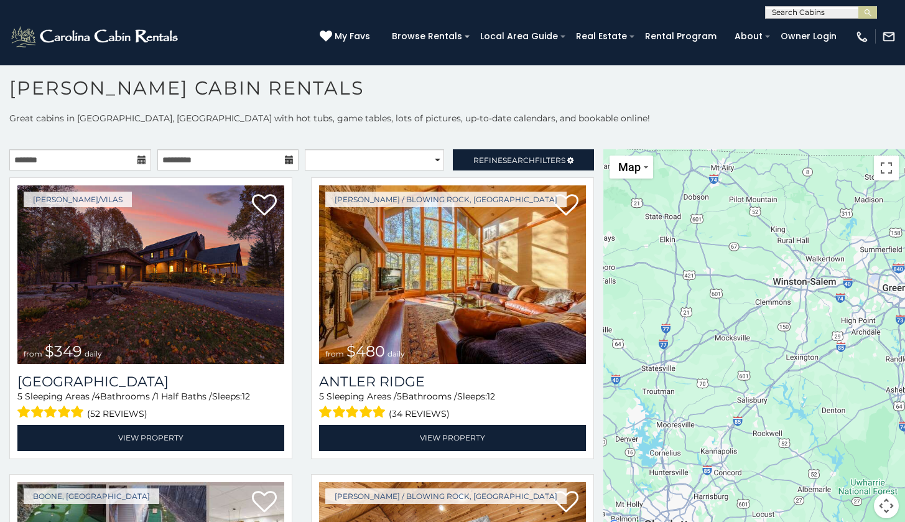
drag, startPoint x: 698, startPoint y: 254, endPoint x: 855, endPoint y: 254, distance: 156.8
click at [855, 254] on div "$349 $480 $525 $315 $355 $635 $675 $930 $400 $451 $330 $400 $485 $460 $395 $255…" at bounding box center [754, 341] width 302 height 384
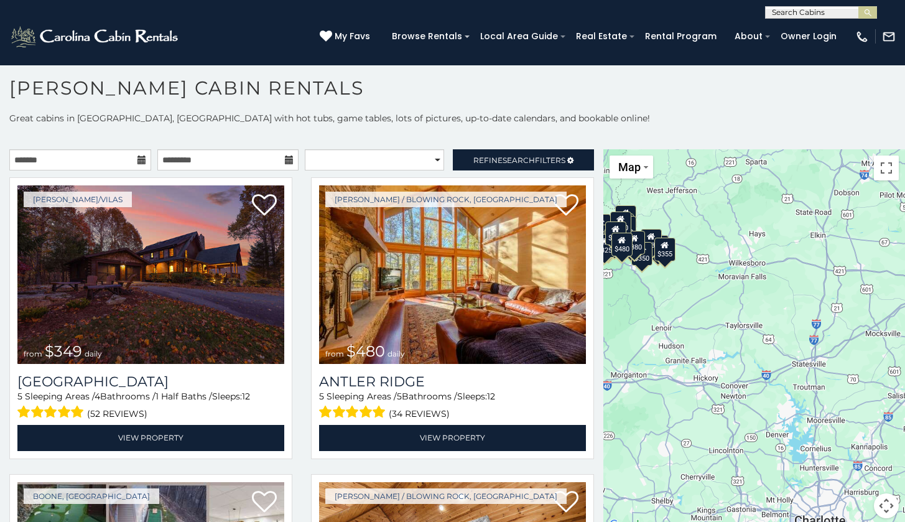
drag, startPoint x: 826, startPoint y: 257, endPoint x: 883, endPoint y: 252, distance: 58.1
click at [883, 252] on div "$349 $480 $525 $315 $355 $635 $675 $930 $400 $451 $330 $400 $485 $460 $395 $255…" at bounding box center [754, 341] width 302 height 384
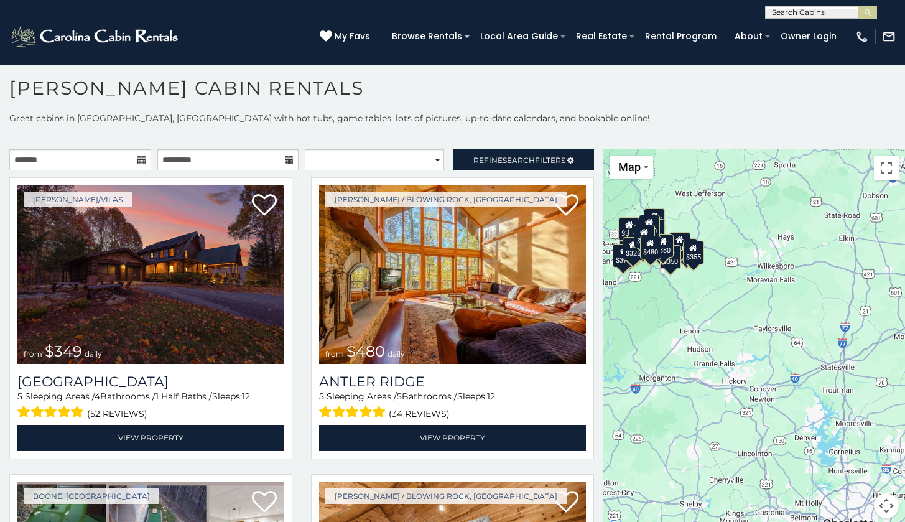
drag, startPoint x: 883, startPoint y: 252, endPoint x: 914, endPoint y: 257, distance: 30.9
click at [905, 257] on html "**********" at bounding box center [452, 257] width 905 height 529
